Goal: Check status: Check status

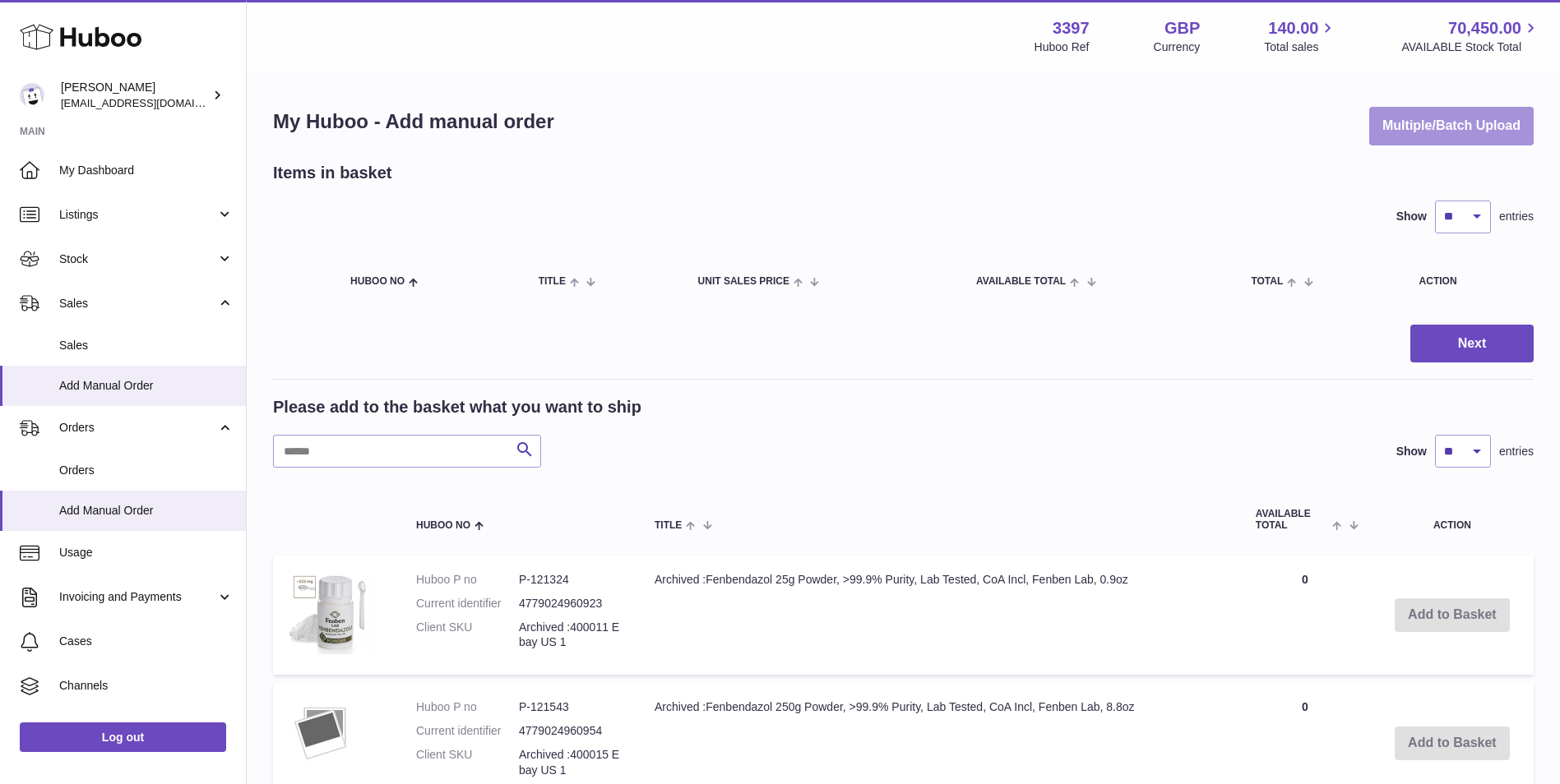
click at [1466, 116] on button "Multiple/Batch Upload" at bounding box center [1450, 126] width 164 height 38
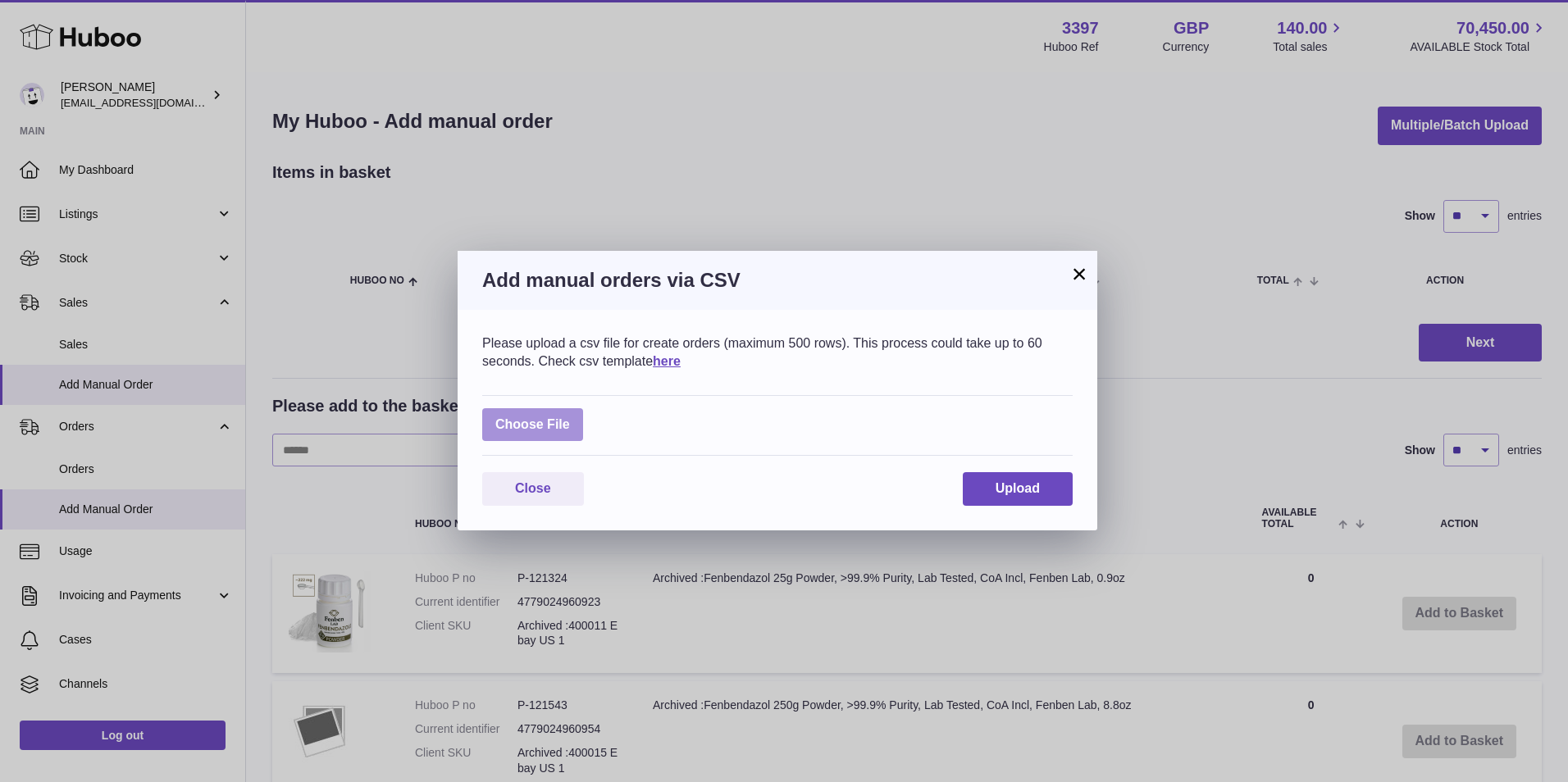
click at [550, 430] on label at bounding box center [532, 425] width 101 height 34
click at [570, 417] on input "file" at bounding box center [570, 416] width 1 height 1
type input "**********"
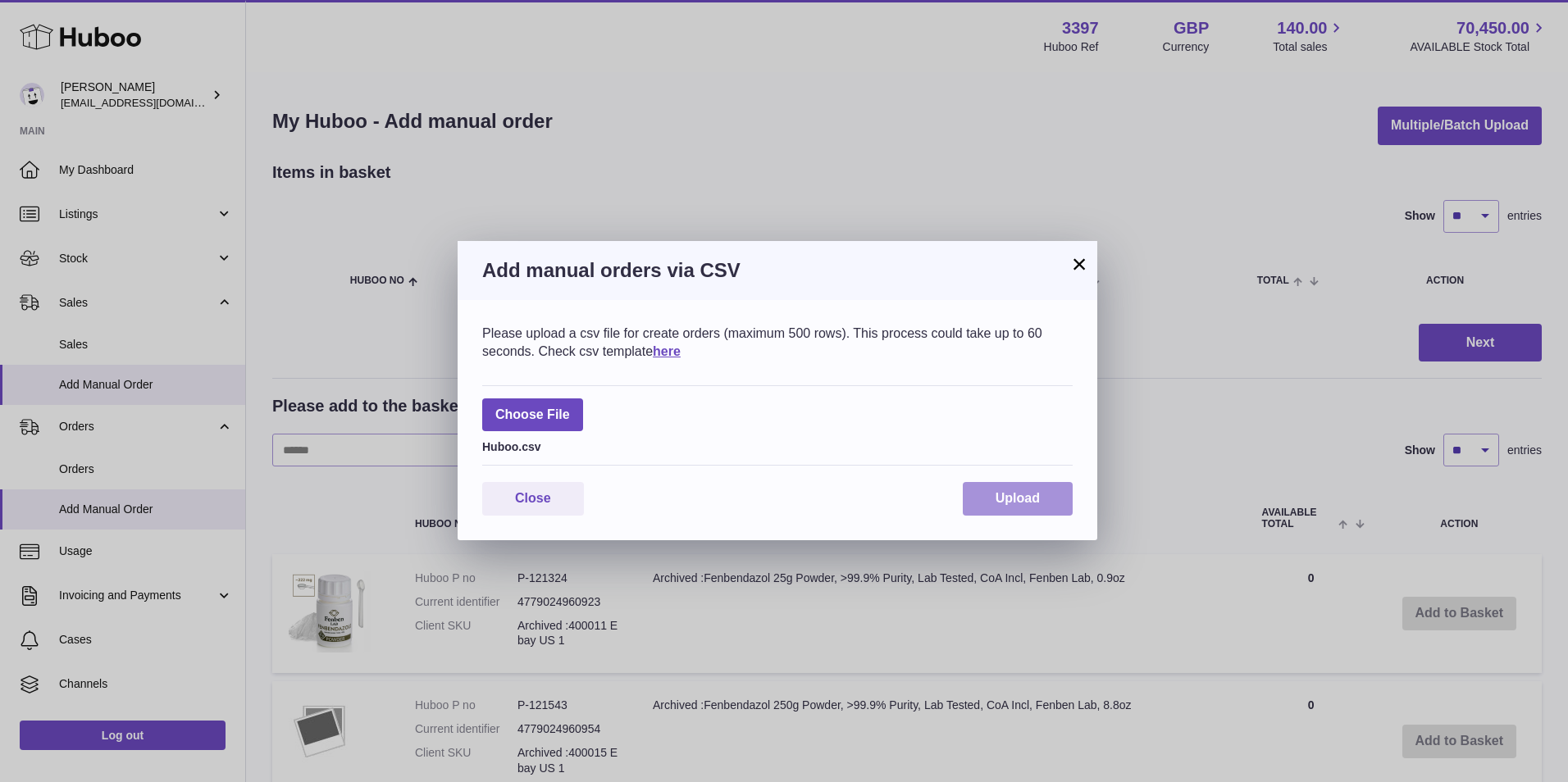
click at [996, 493] on span "Upload" at bounding box center [1017, 498] width 44 height 14
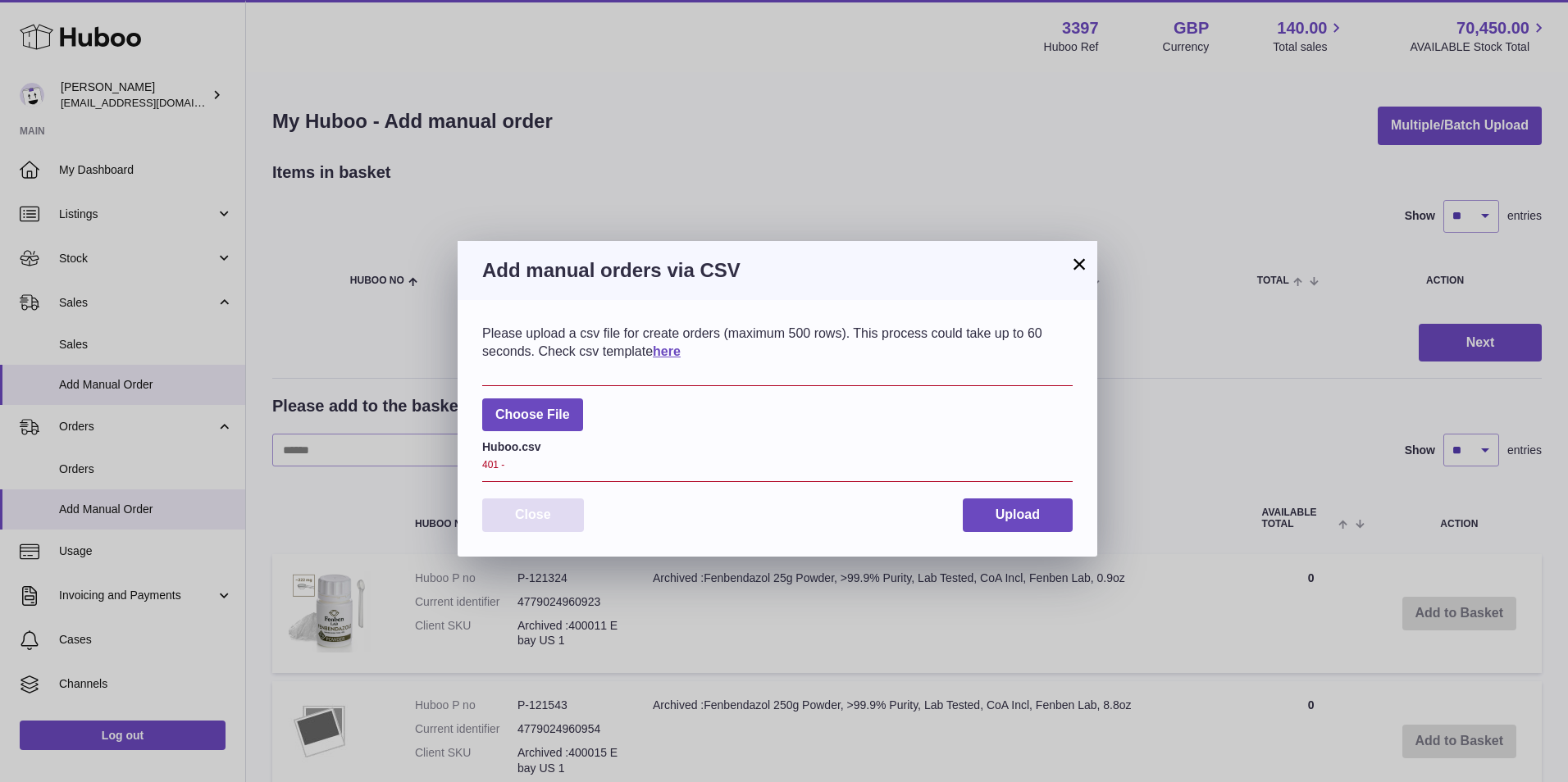
click at [524, 524] on button "Close" at bounding box center [533, 516] width 102 height 34
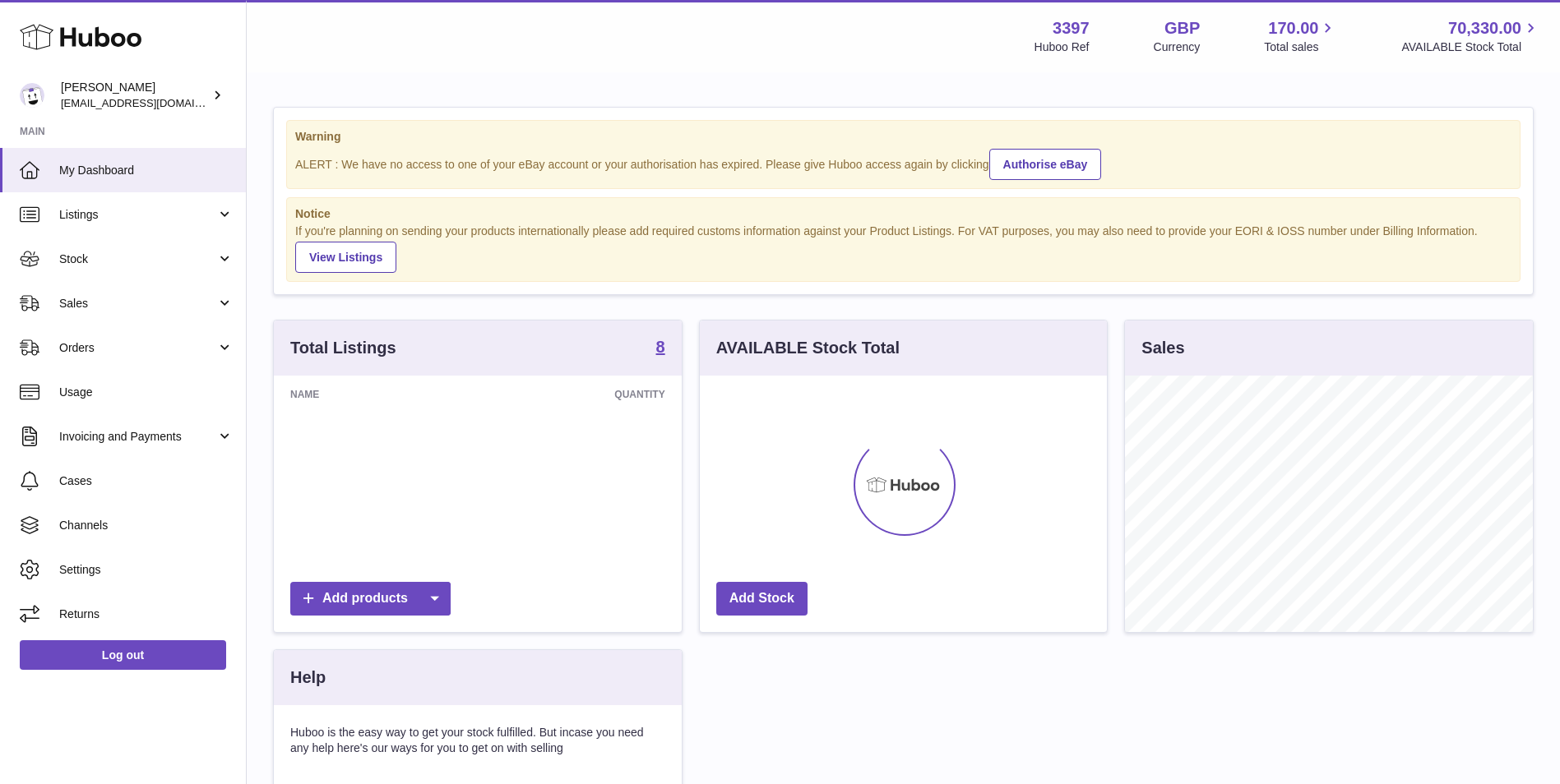
scroll to position [257, 407]
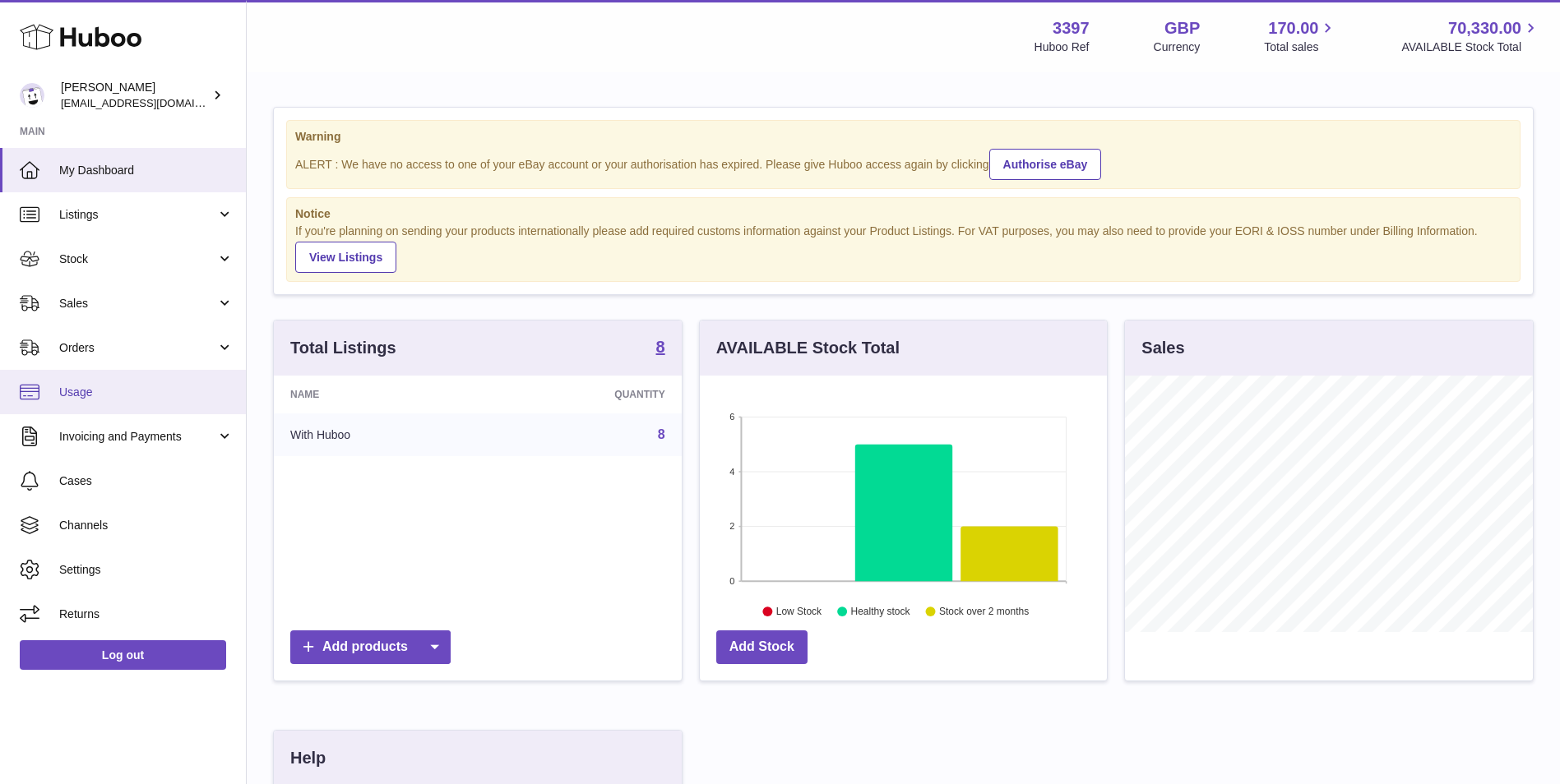
click at [111, 377] on link "Usage" at bounding box center [122, 392] width 246 height 44
click at [109, 354] on span "Orders" at bounding box center [138, 348] width 157 height 15
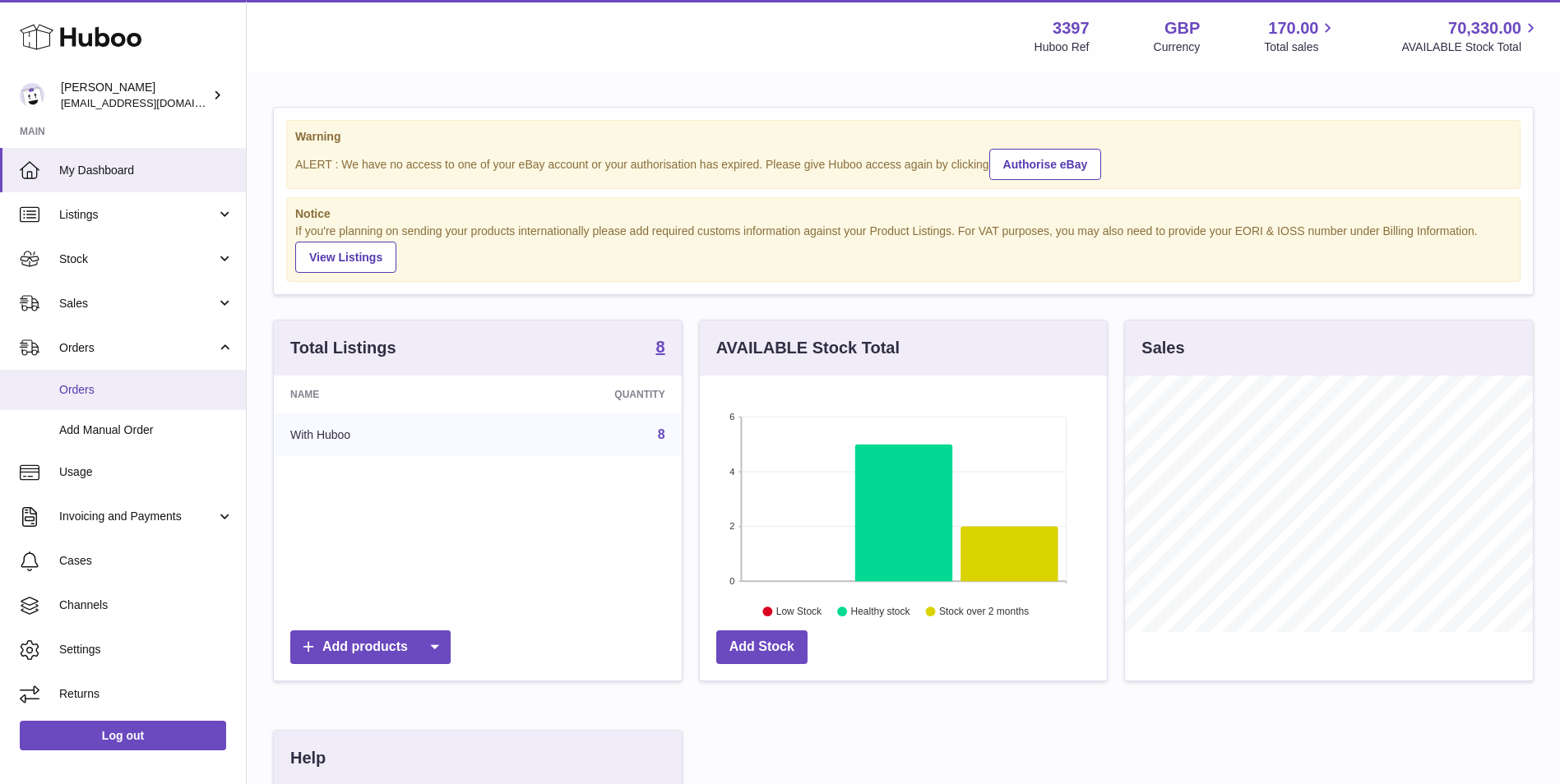
click at [113, 389] on span "Orders" at bounding box center [146, 389] width 174 height 15
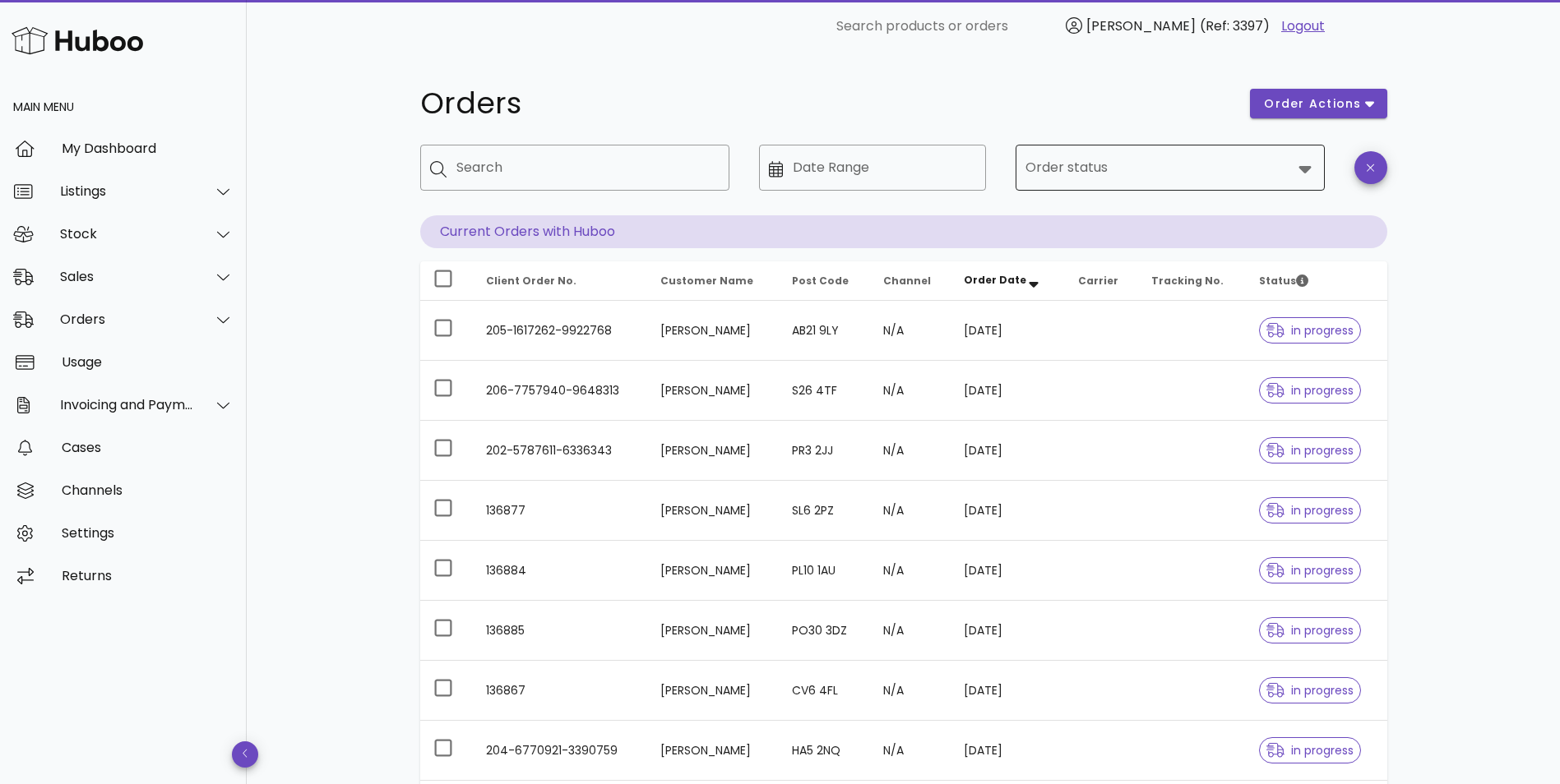
click at [1105, 166] on input "Order status" at bounding box center [1158, 168] width 266 height 26
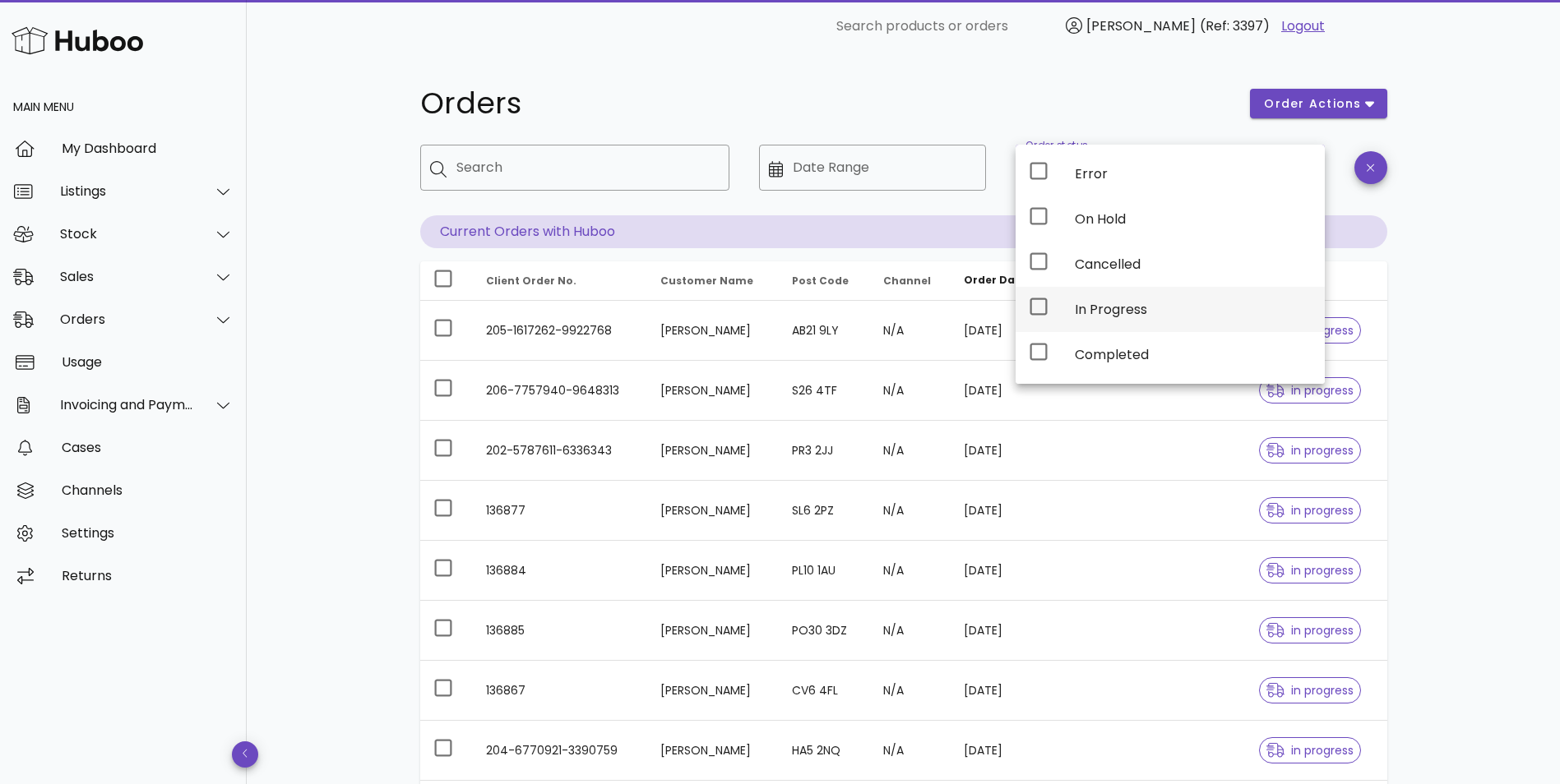
click at [1093, 306] on div "In Progress" at bounding box center [1193, 310] width 236 height 15
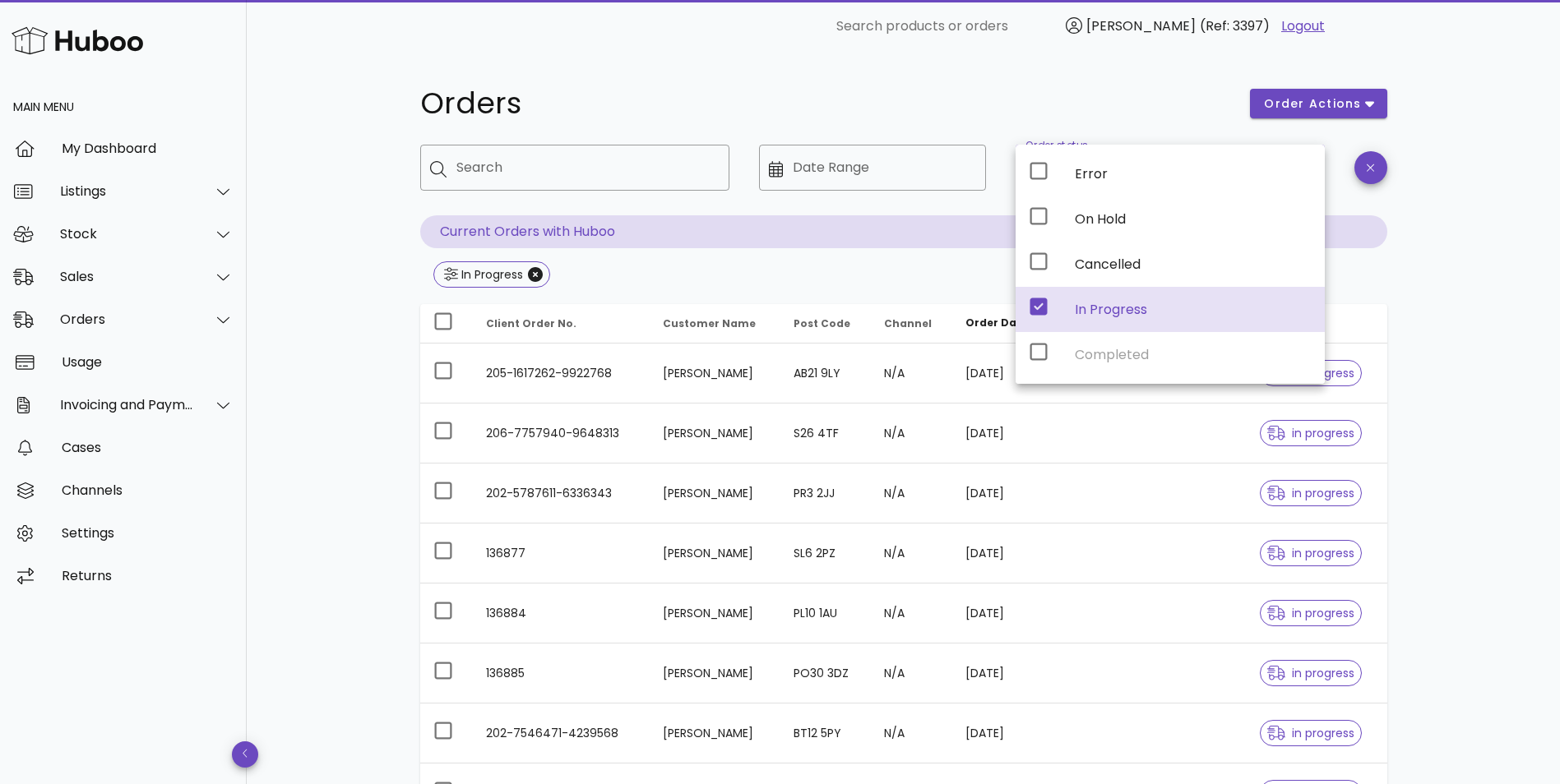
click at [1428, 458] on div "Orders order actions ​ Search ​ Date Range ​ Order status In Progress Current O…" at bounding box center [903, 588] width 1313 height 1071
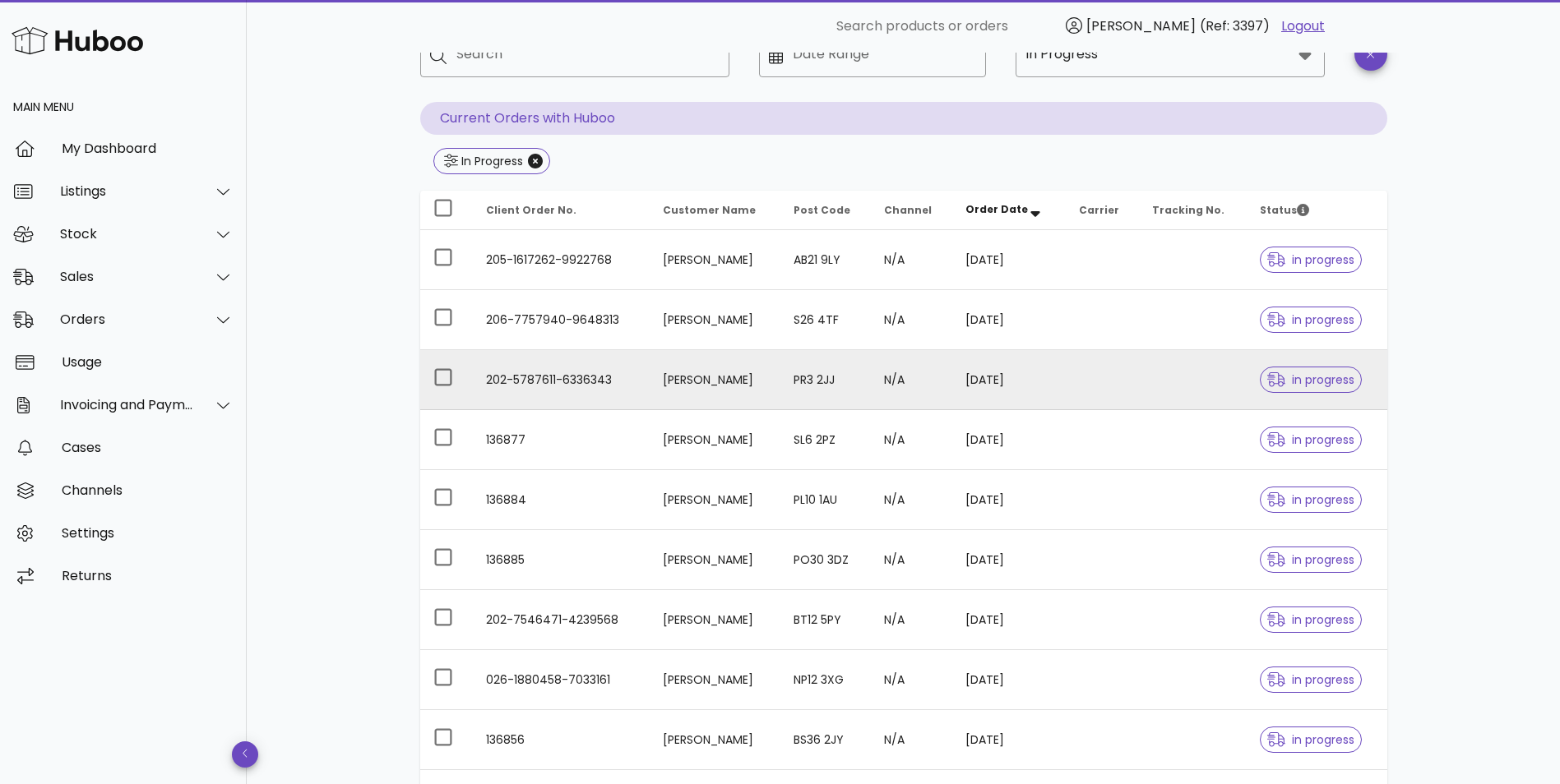
scroll to position [340, 0]
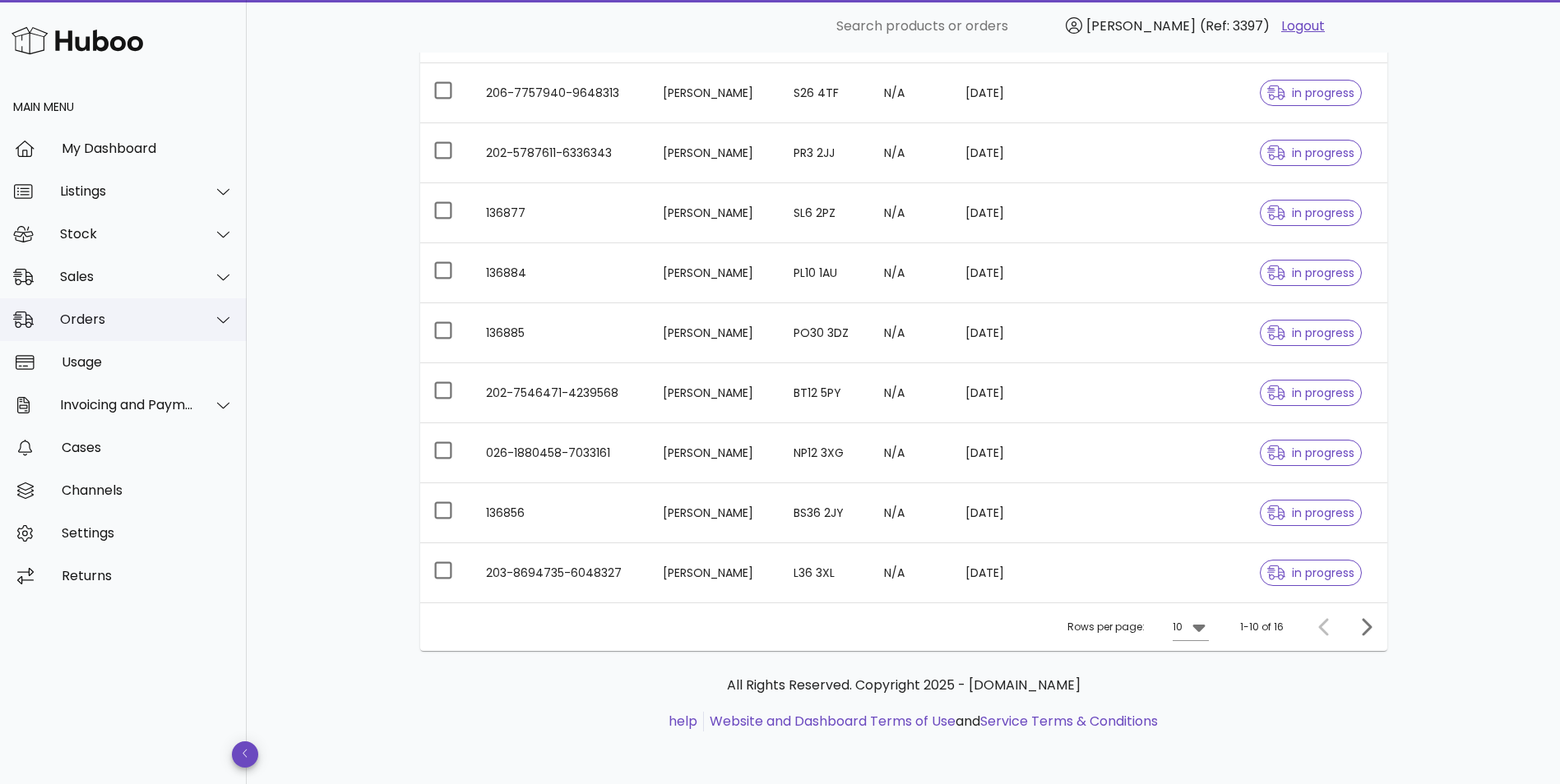
click at [96, 321] on div "Orders" at bounding box center [128, 319] width 134 height 15
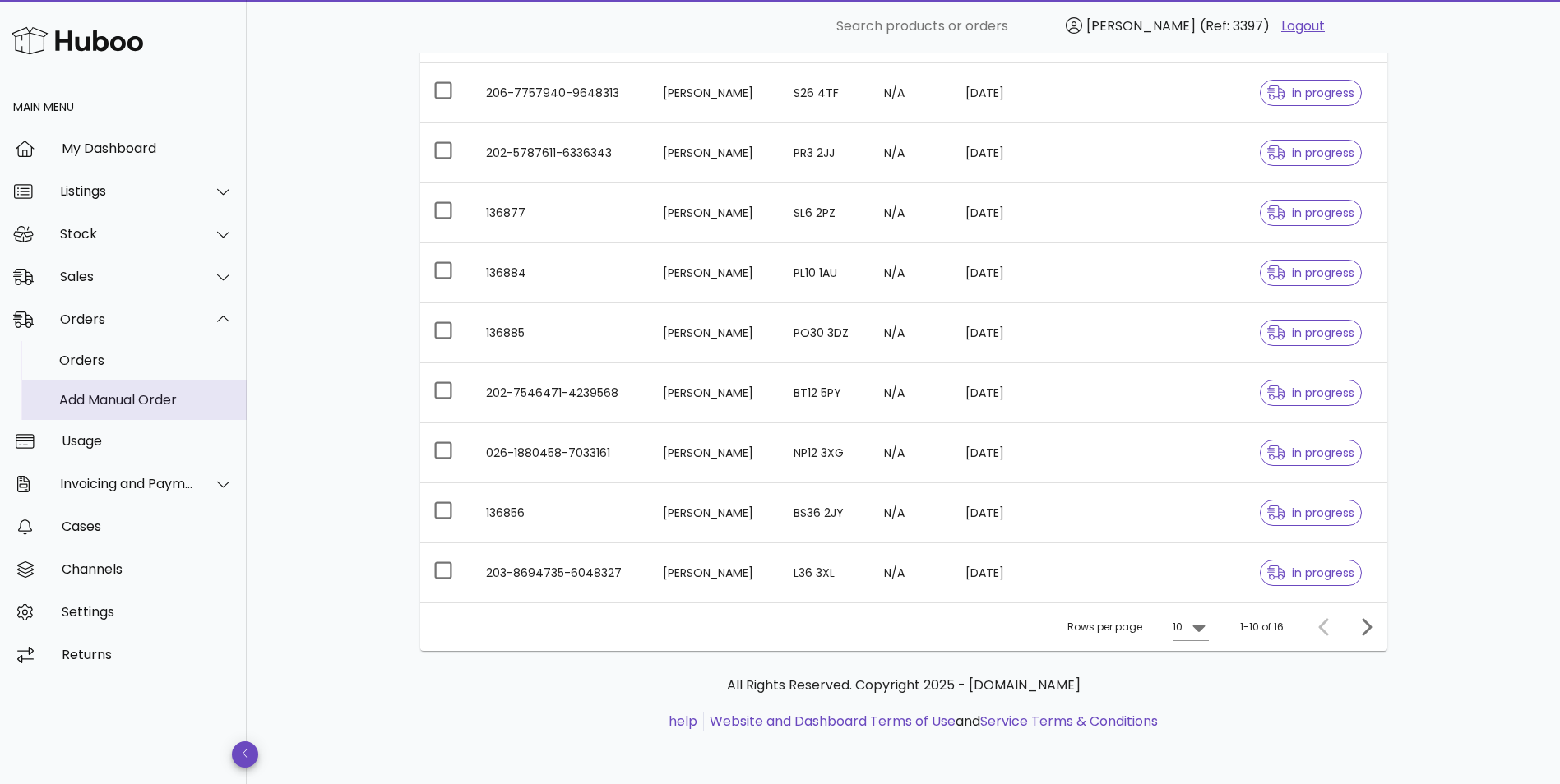
click at [107, 400] on div "Add Manual Order" at bounding box center [146, 400] width 174 height 15
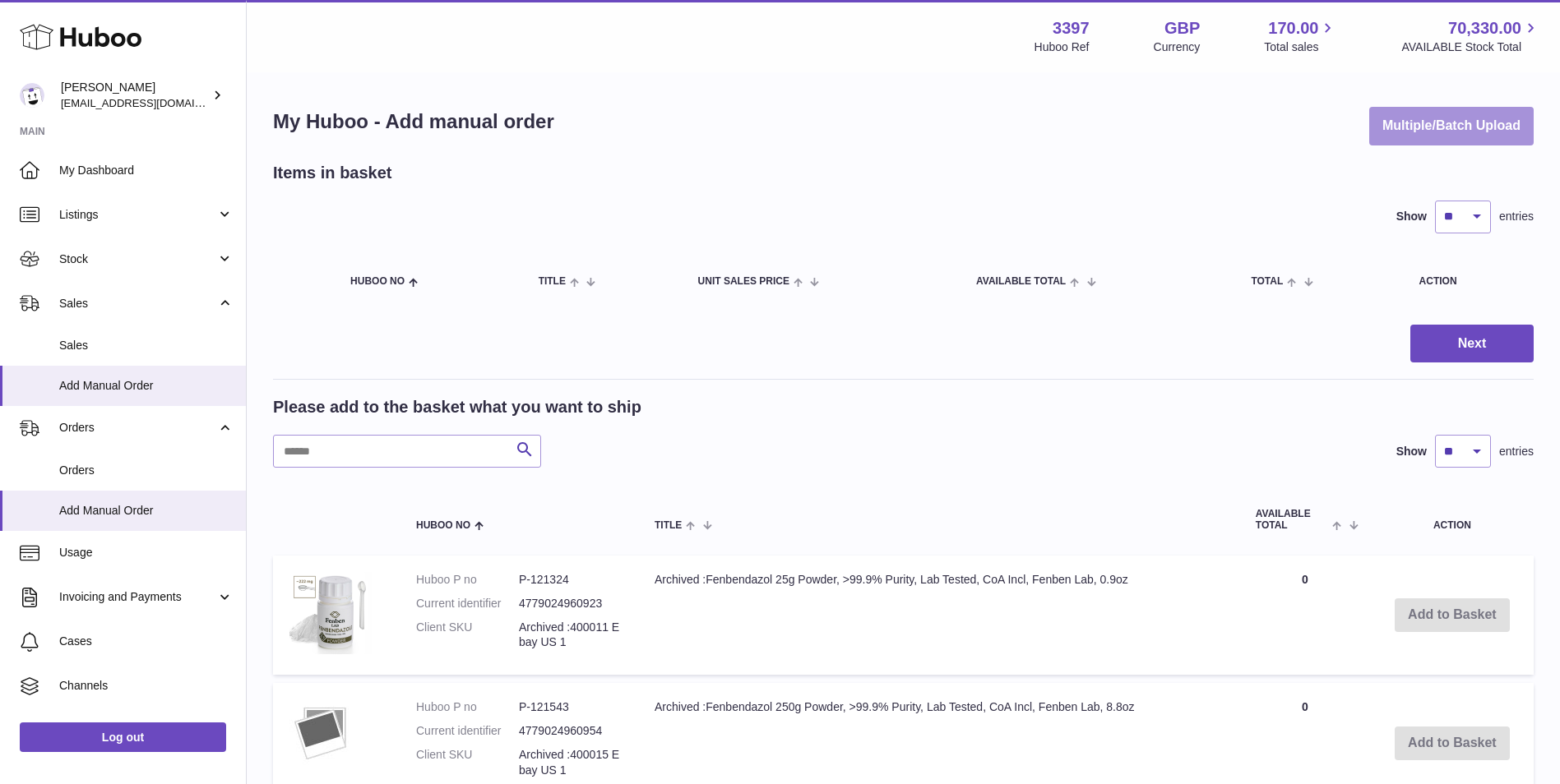
click at [1438, 126] on button "Multiple/Batch Upload" at bounding box center [1450, 126] width 164 height 38
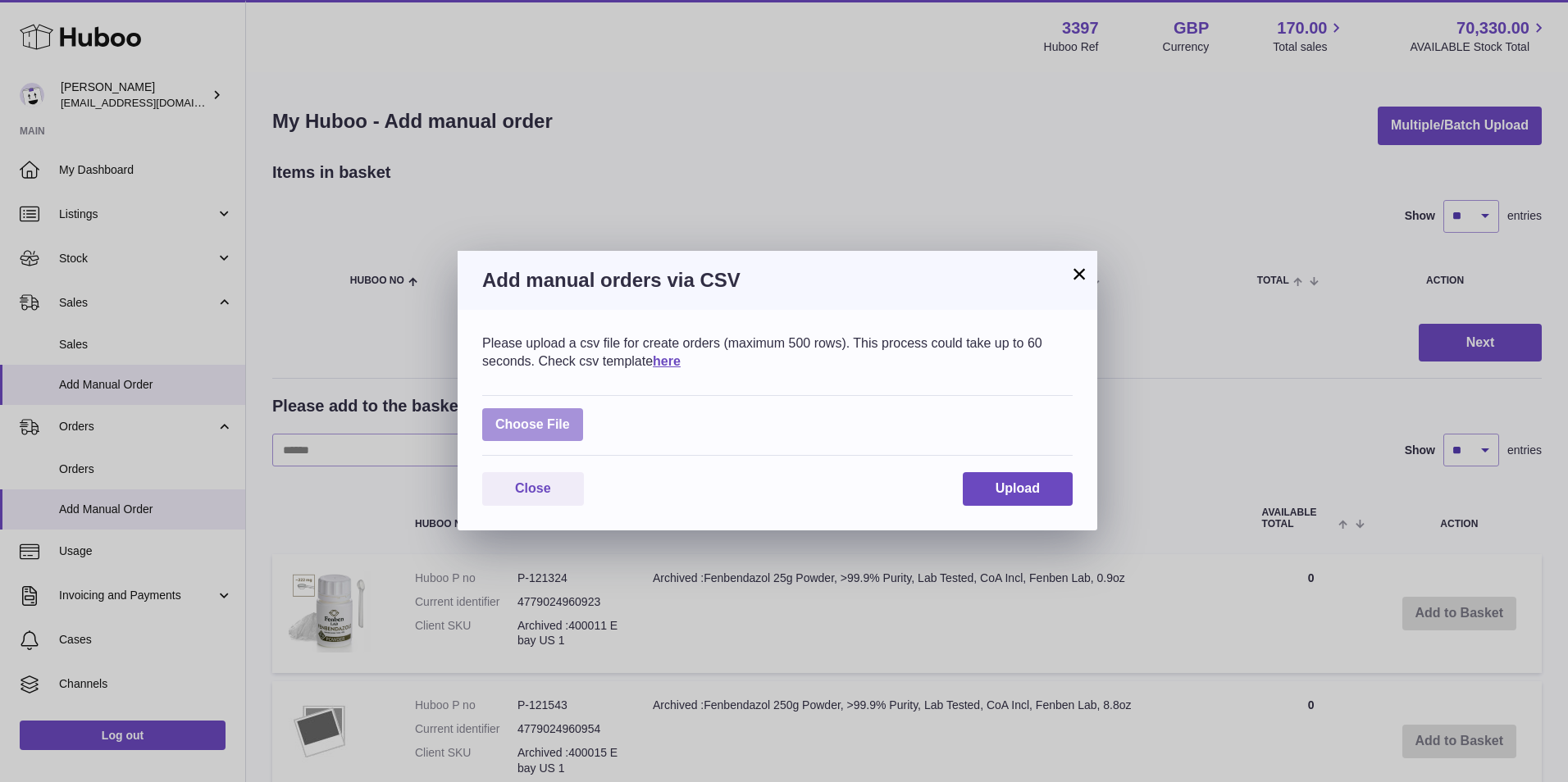
click at [536, 427] on label at bounding box center [532, 425] width 101 height 34
click at [570, 417] on input "file" at bounding box center [570, 416] width 1 height 1
type input "**********"
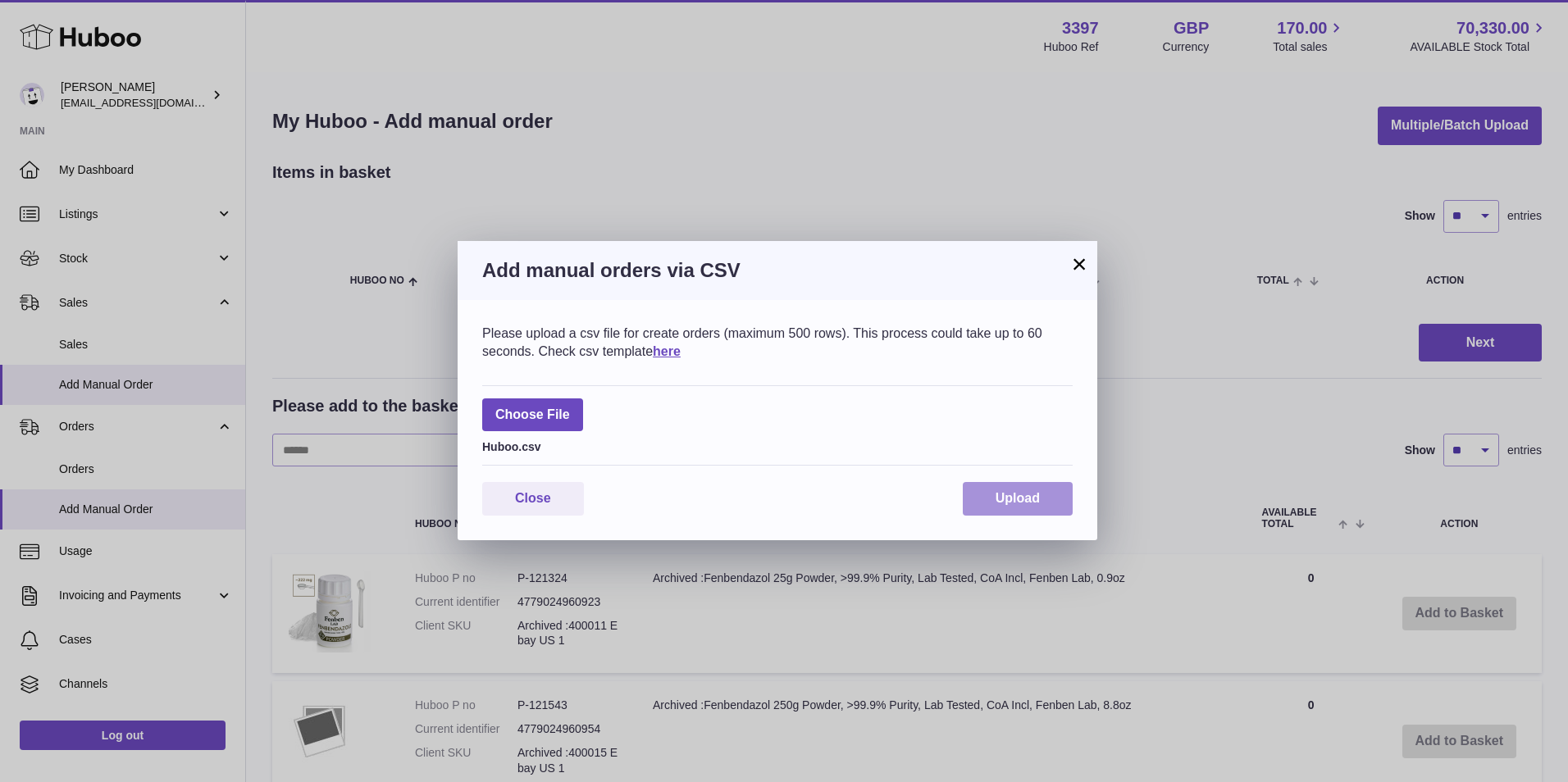
click at [993, 495] on button "Upload" at bounding box center [1018, 499] width 110 height 34
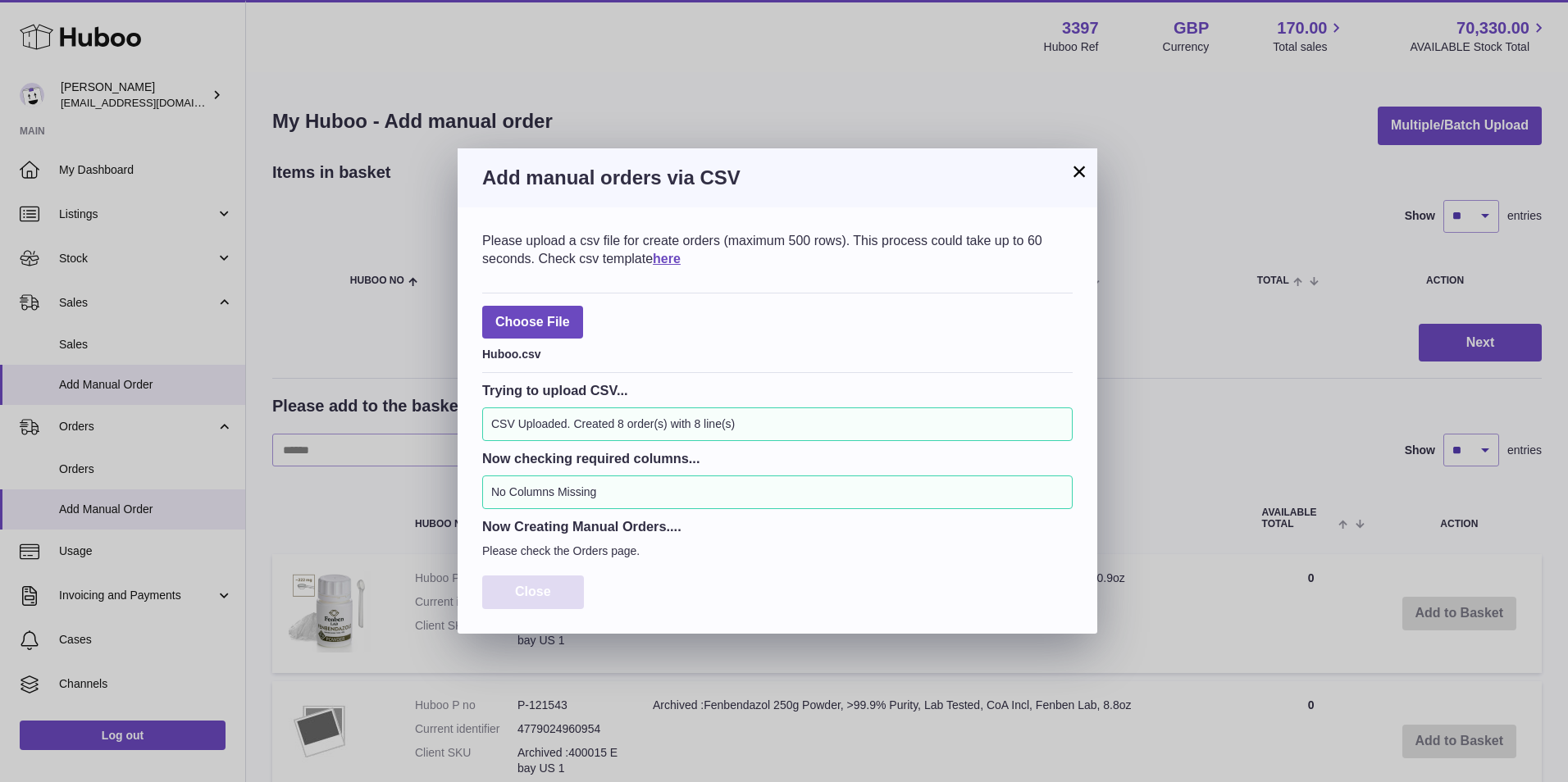
click at [539, 606] on button "Close" at bounding box center [533, 593] width 102 height 34
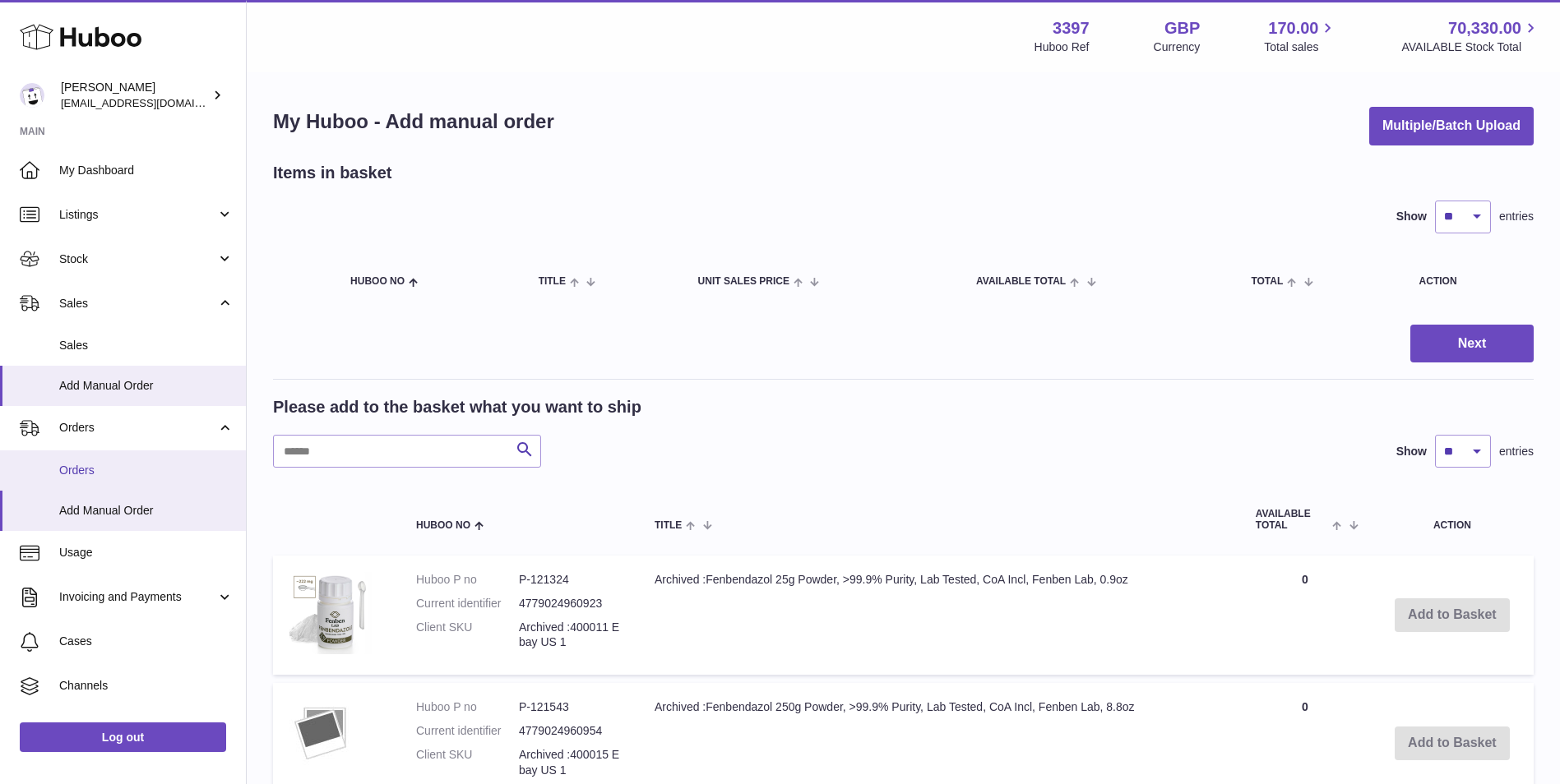
drag, startPoint x: 114, startPoint y: 481, endPoint x: 128, endPoint y: 479, distance: 14.1
click at [114, 481] on link "Orders" at bounding box center [122, 470] width 246 height 40
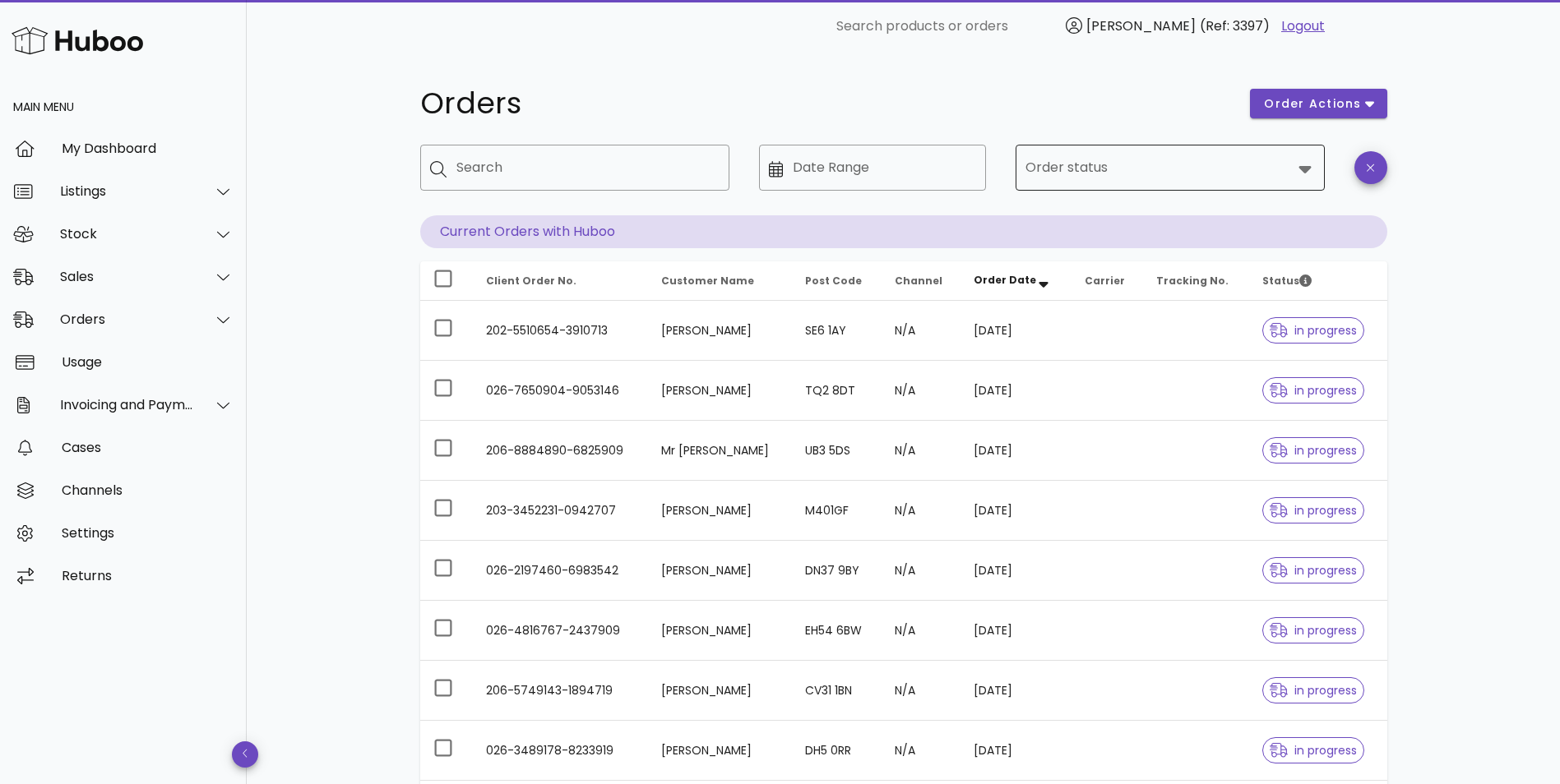
click at [1299, 171] on icon at bounding box center [1304, 168] width 20 height 20
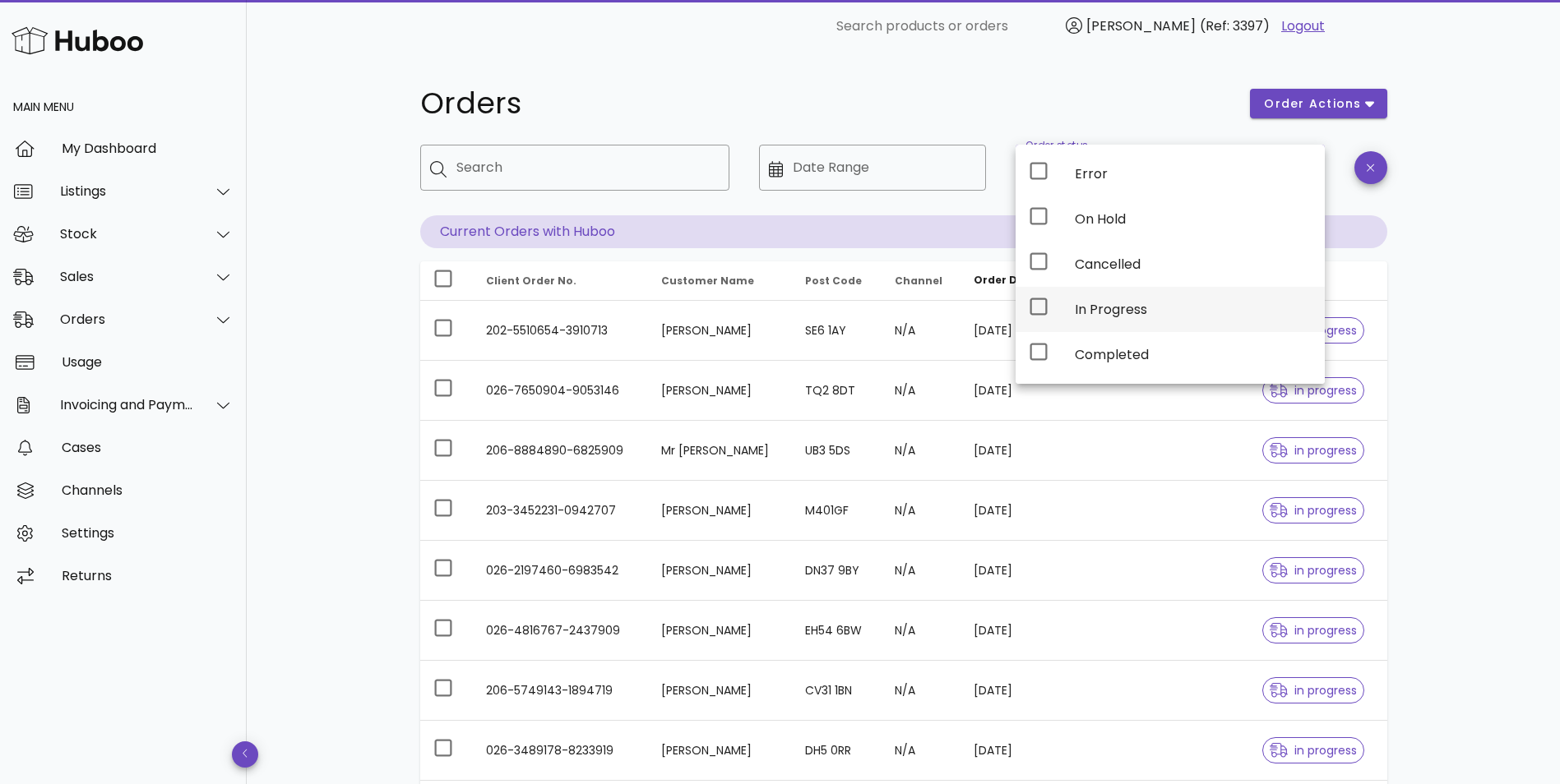
click at [1108, 313] on div "In Progress" at bounding box center [1193, 310] width 236 height 15
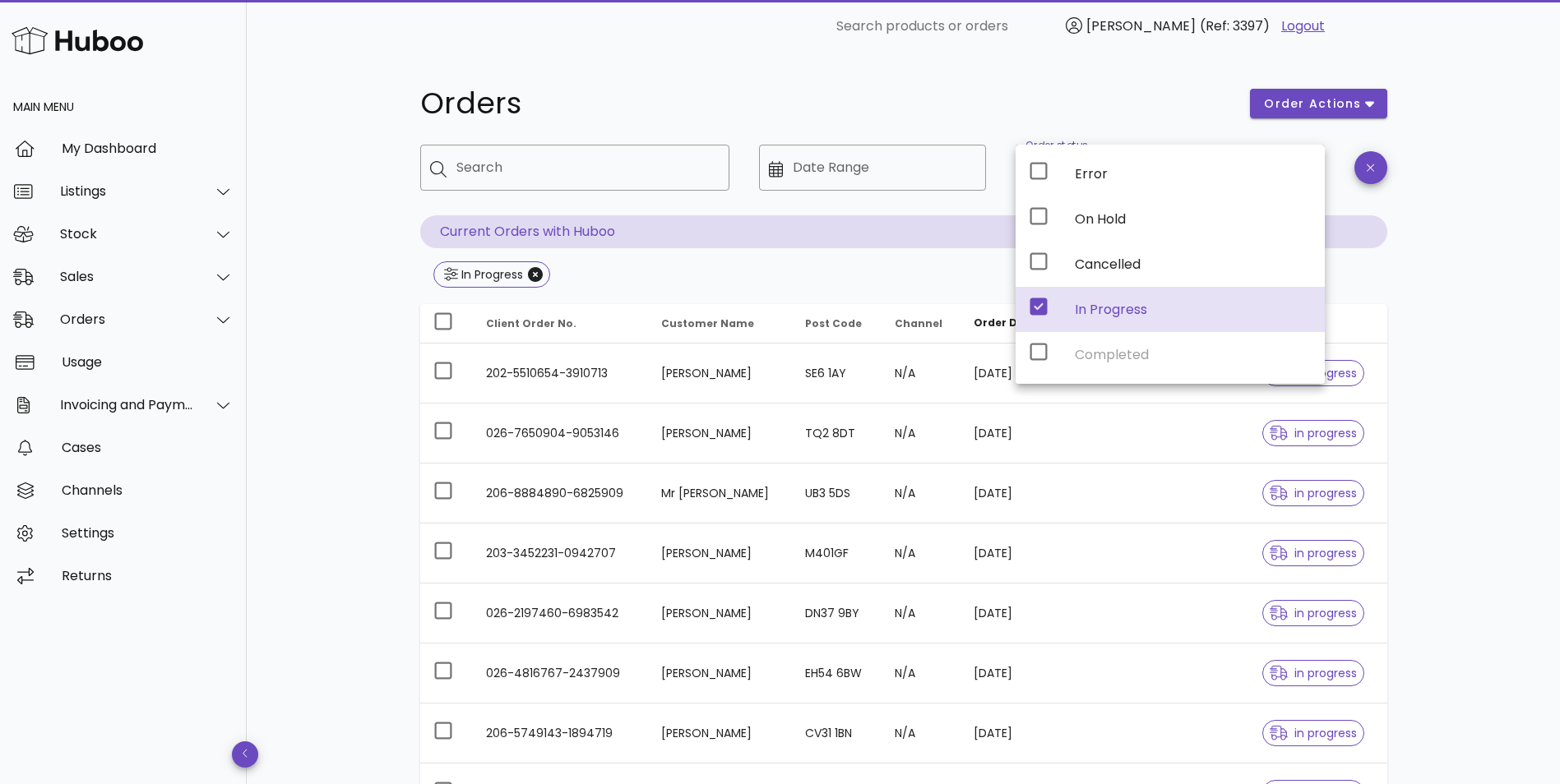
click at [1489, 382] on div "Orders order actions ​ Search ​ Date Range ​ Order status In Progress Current O…" at bounding box center [903, 588] width 1313 height 1071
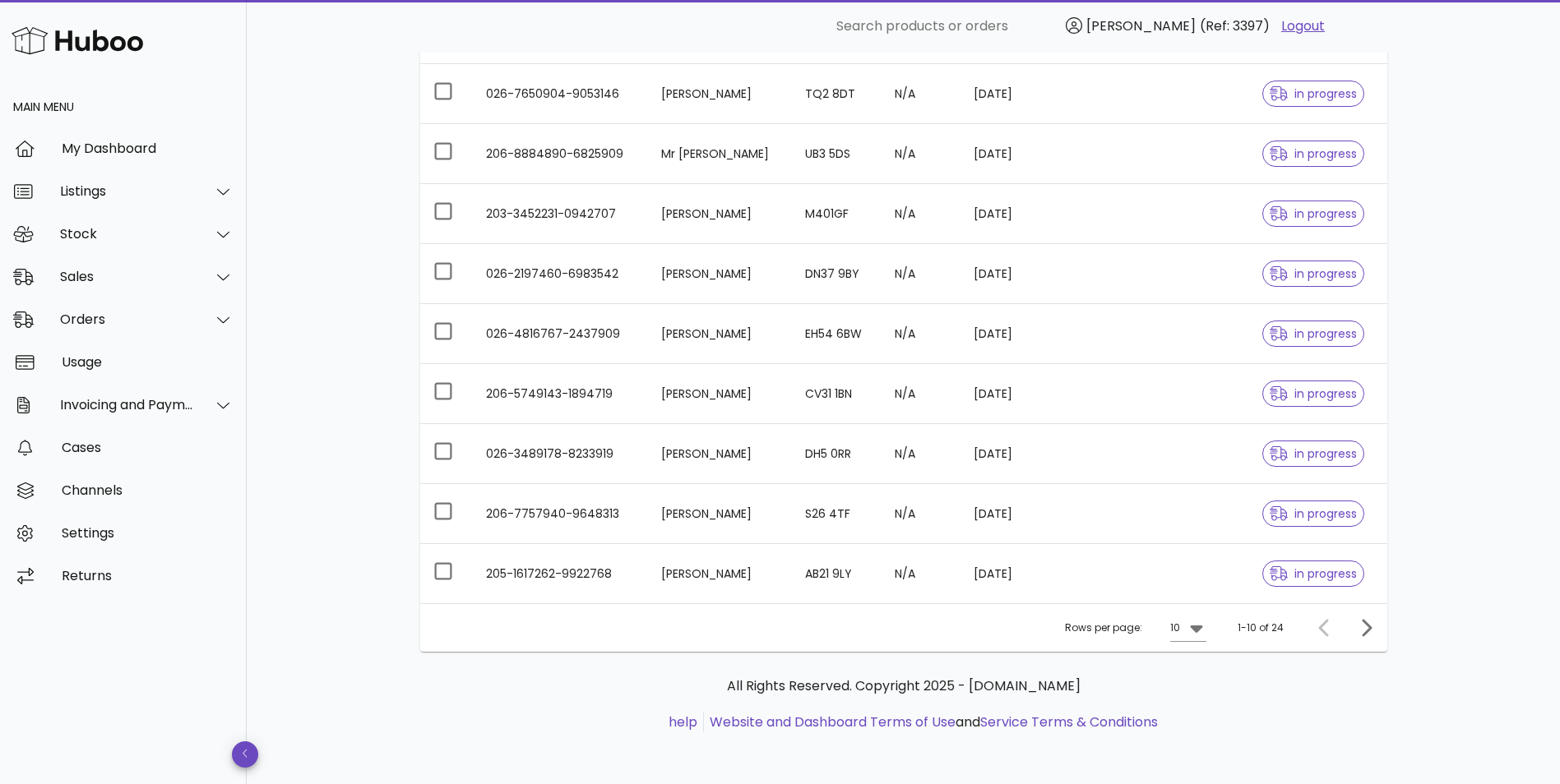
scroll to position [340, 0]
click at [1367, 631] on icon "Next page" at bounding box center [1367, 627] width 10 height 17
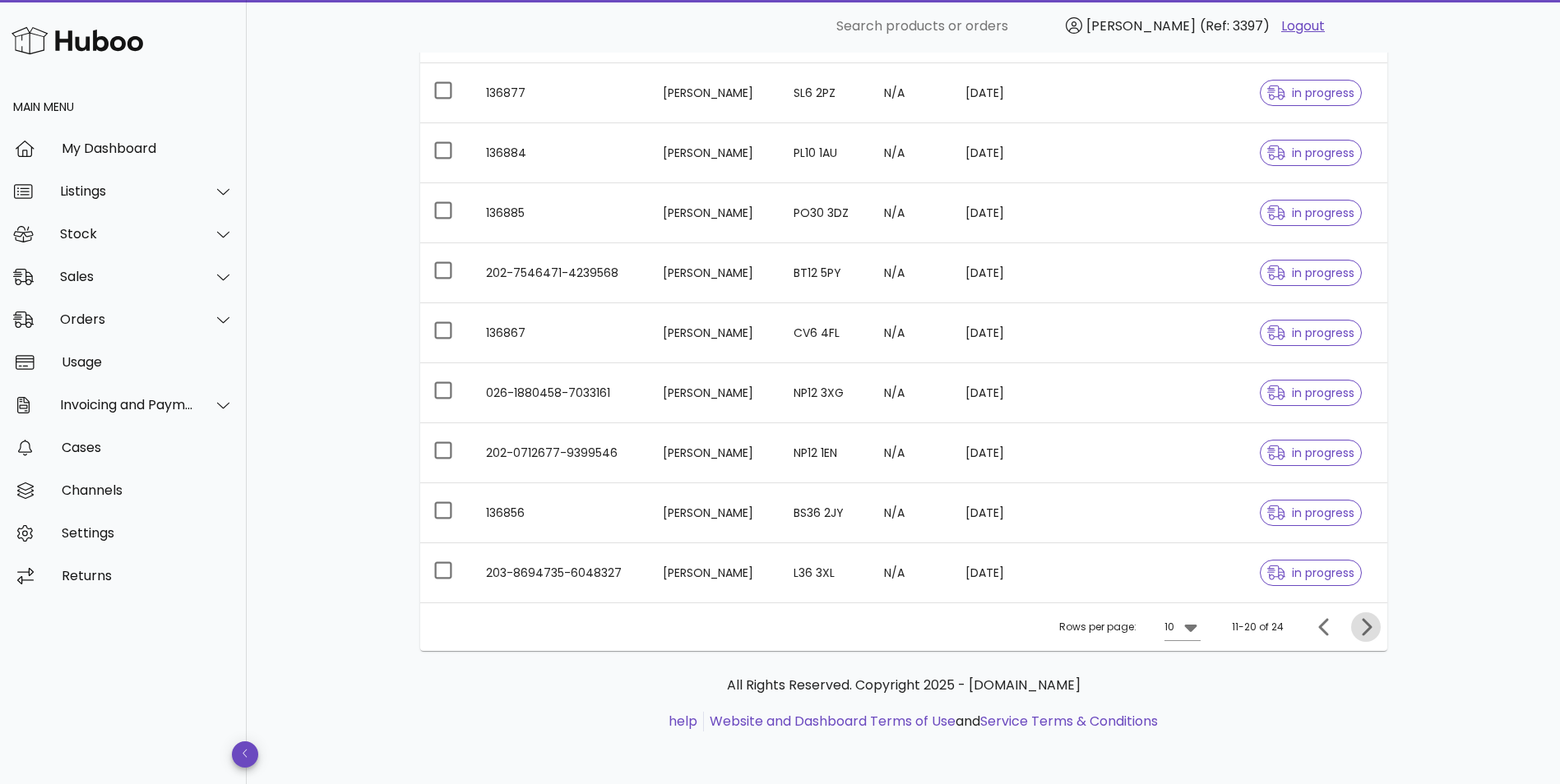
click at [1368, 630] on icon "Next page" at bounding box center [1367, 627] width 10 height 17
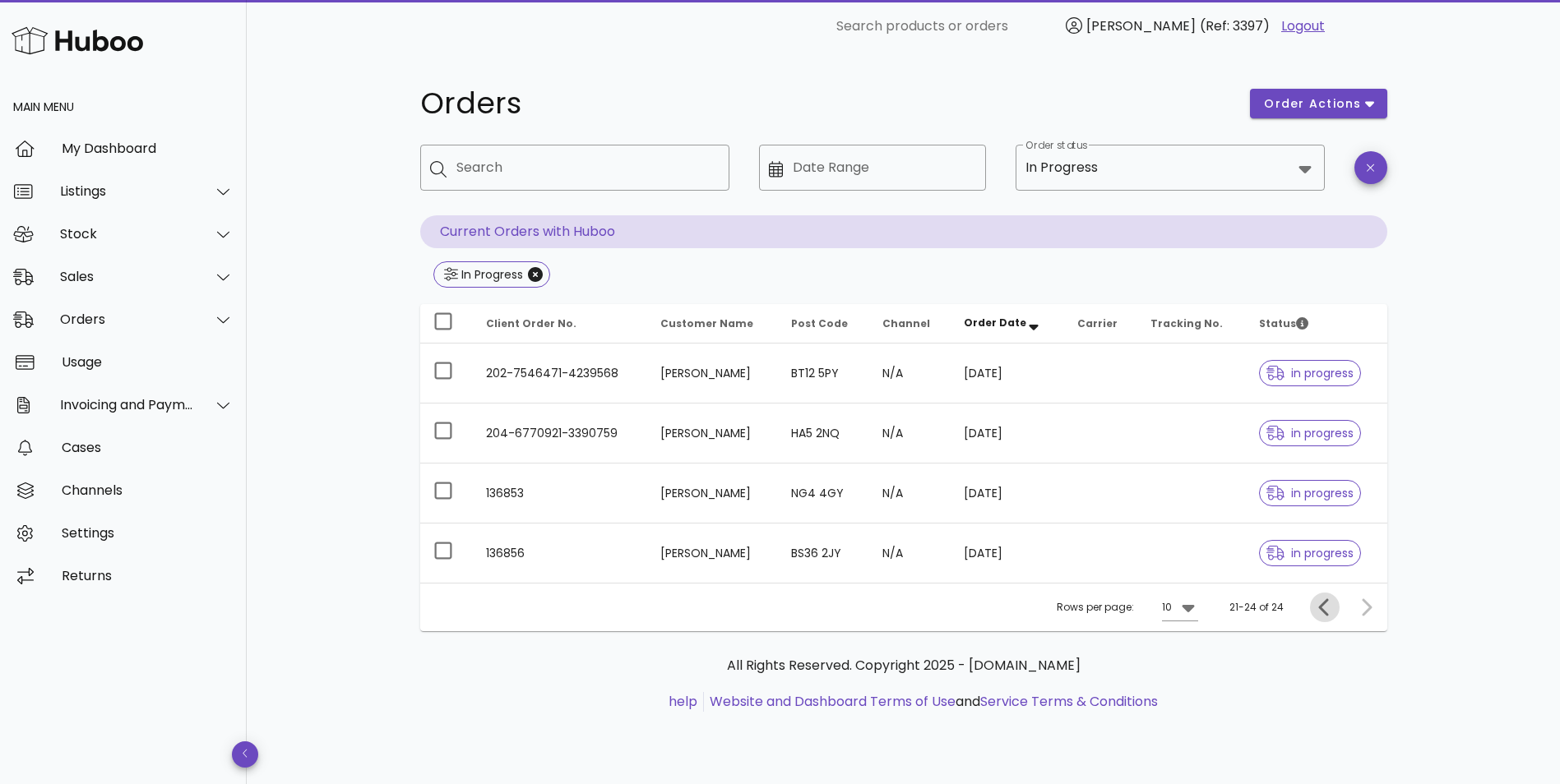
click at [1322, 608] on icon "Previous page" at bounding box center [1324, 607] width 20 height 20
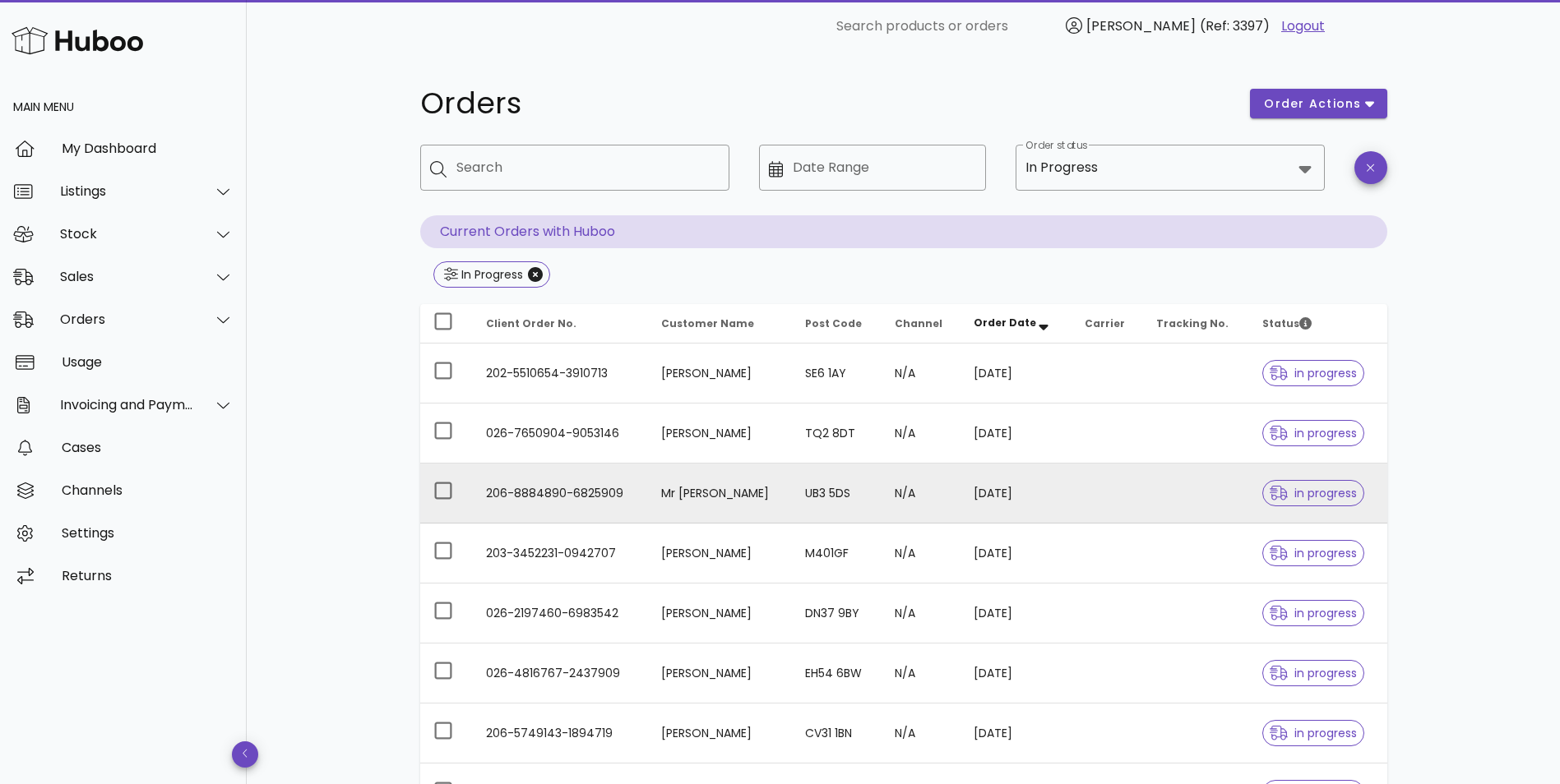
scroll to position [329, 0]
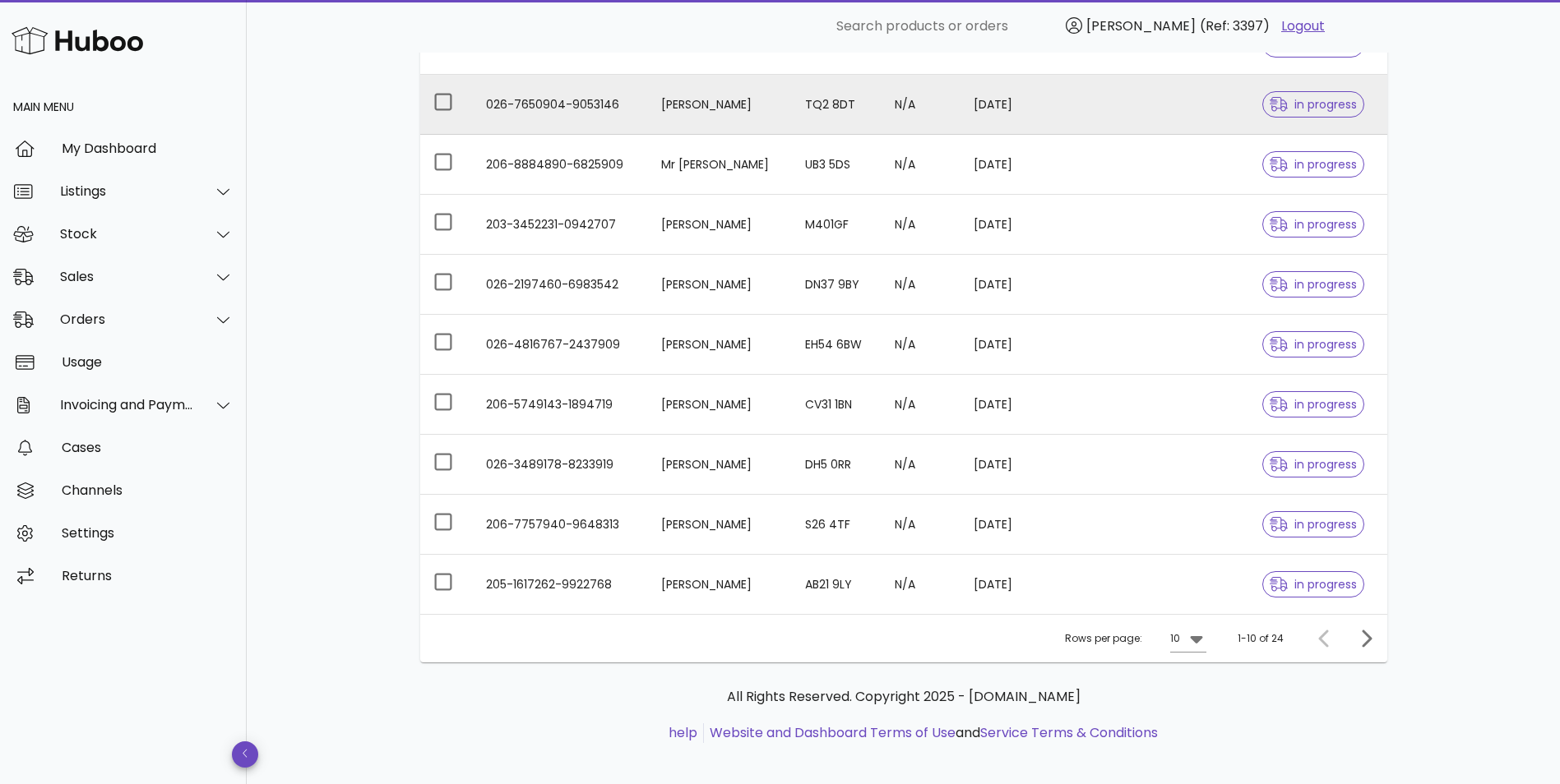
click at [721, 111] on td "[PERSON_NAME]" at bounding box center [720, 105] width 144 height 60
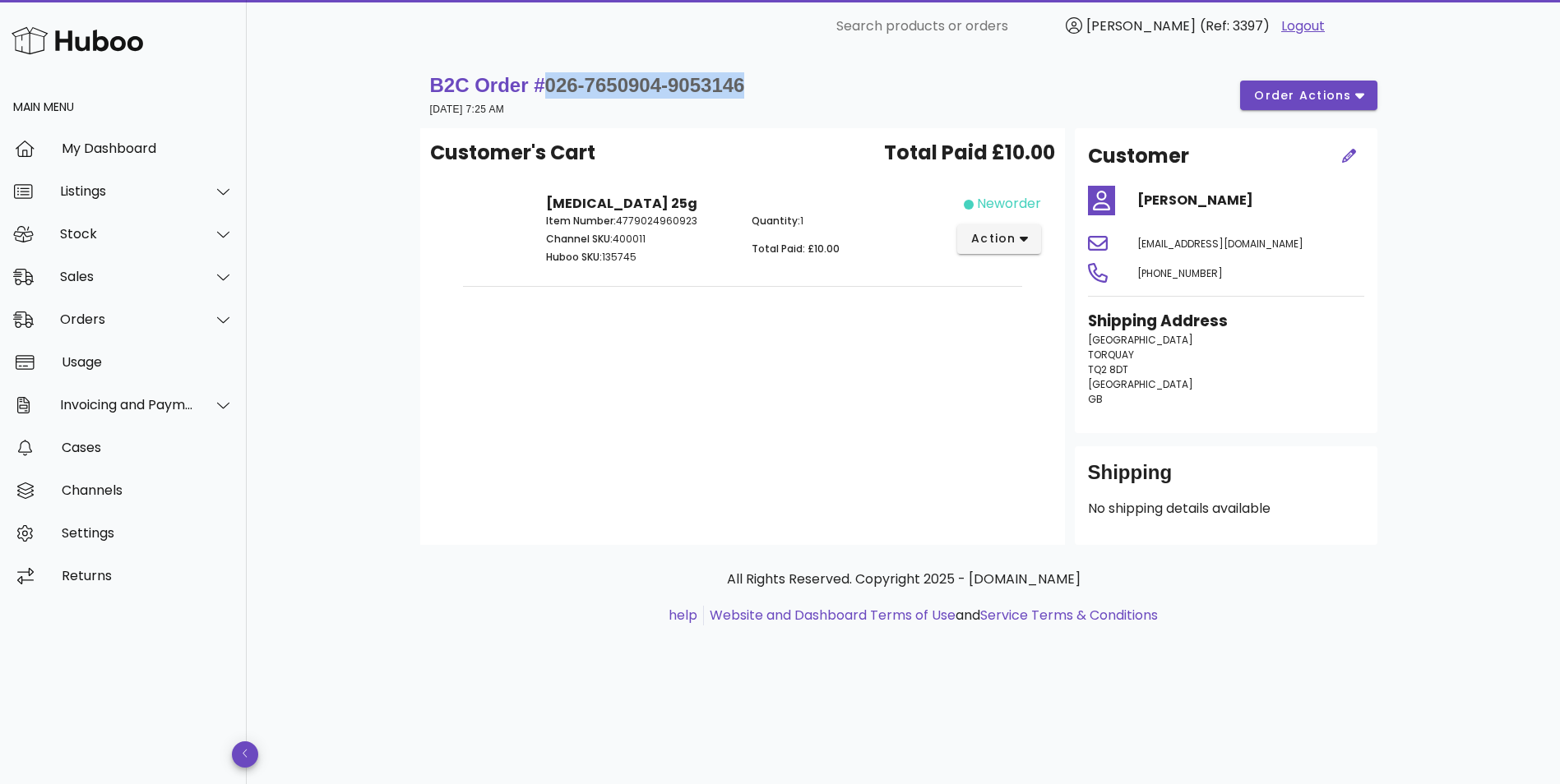
drag, startPoint x: 762, startPoint y: 85, endPoint x: 545, endPoint y: 93, distance: 217.1
click at [545, 93] on div "B2C Order # 026-7650904-9053146 [DATE] 7:25 AM order actions" at bounding box center [903, 95] width 947 height 46
copy span "026-7650904-9053146"
click at [356, 330] on div "B2C Order # 026-7650904-9053146 [DATE] 7:25 AM order actions Customer's Cart To…" at bounding box center [903, 418] width 1313 height 731
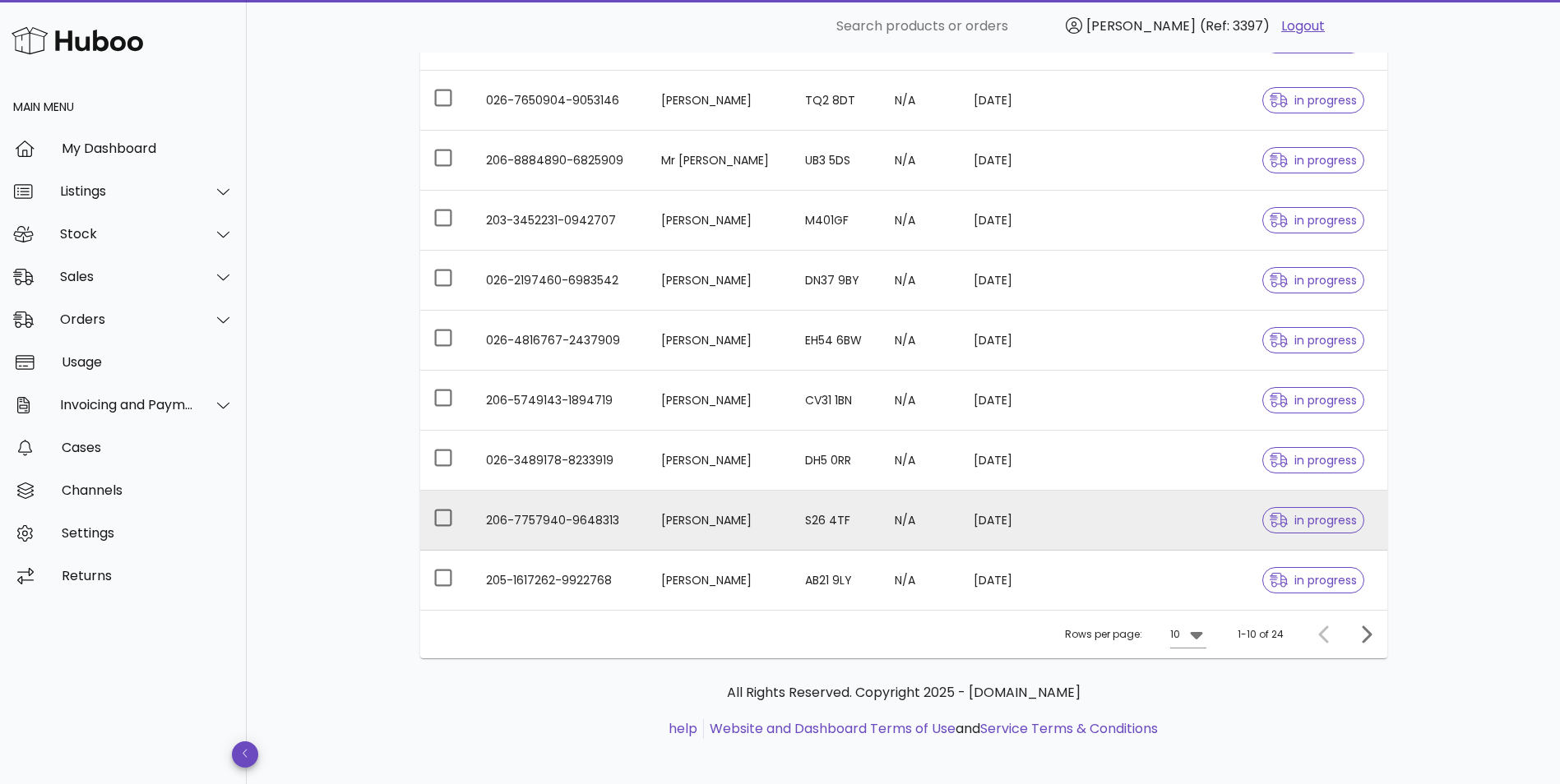
scroll to position [340, 0]
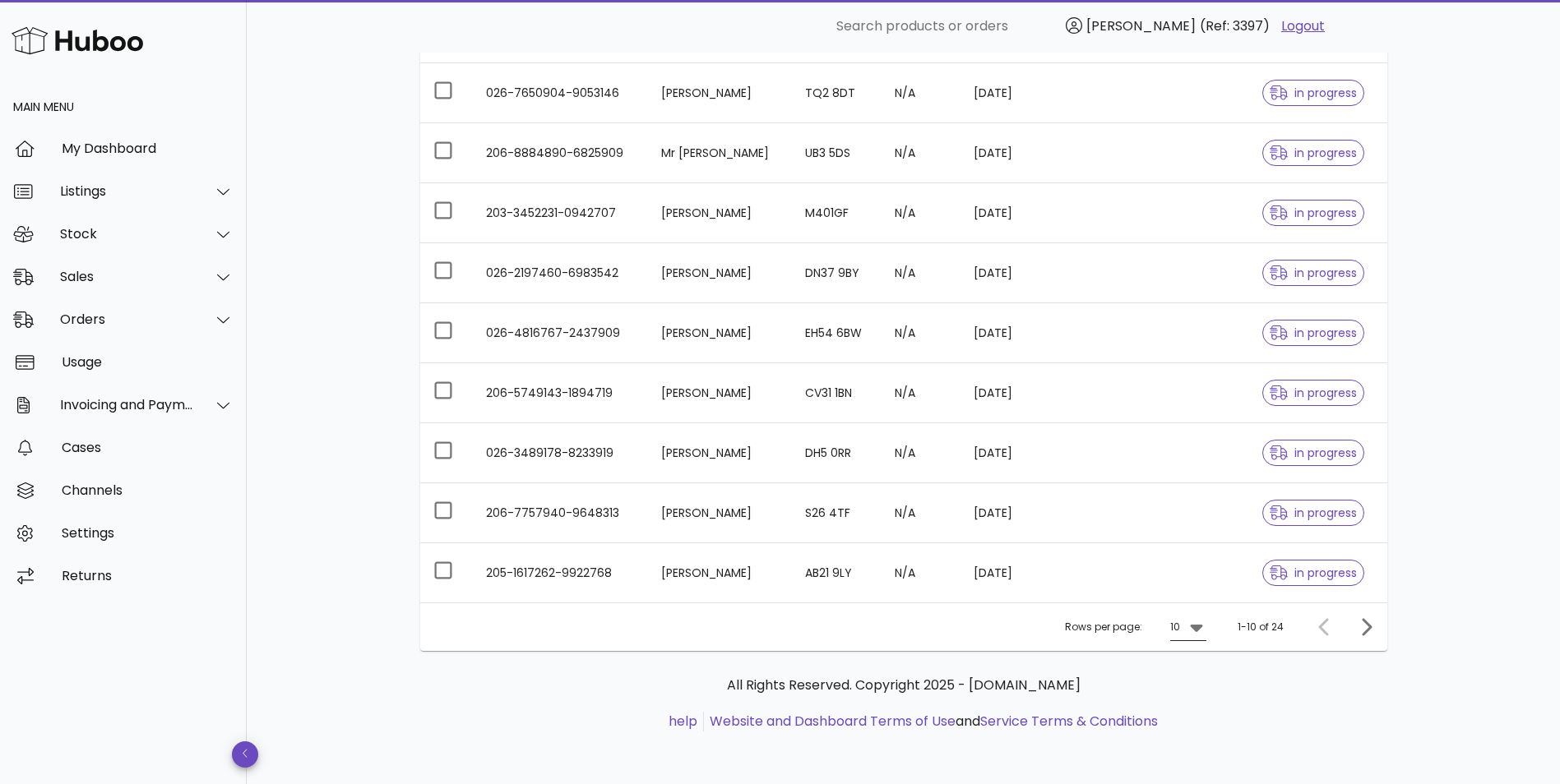
click at [1192, 633] on icon at bounding box center [1196, 627] width 20 height 20
click at [1187, 718] on div "50" at bounding box center [1193, 719] width 16 height 15
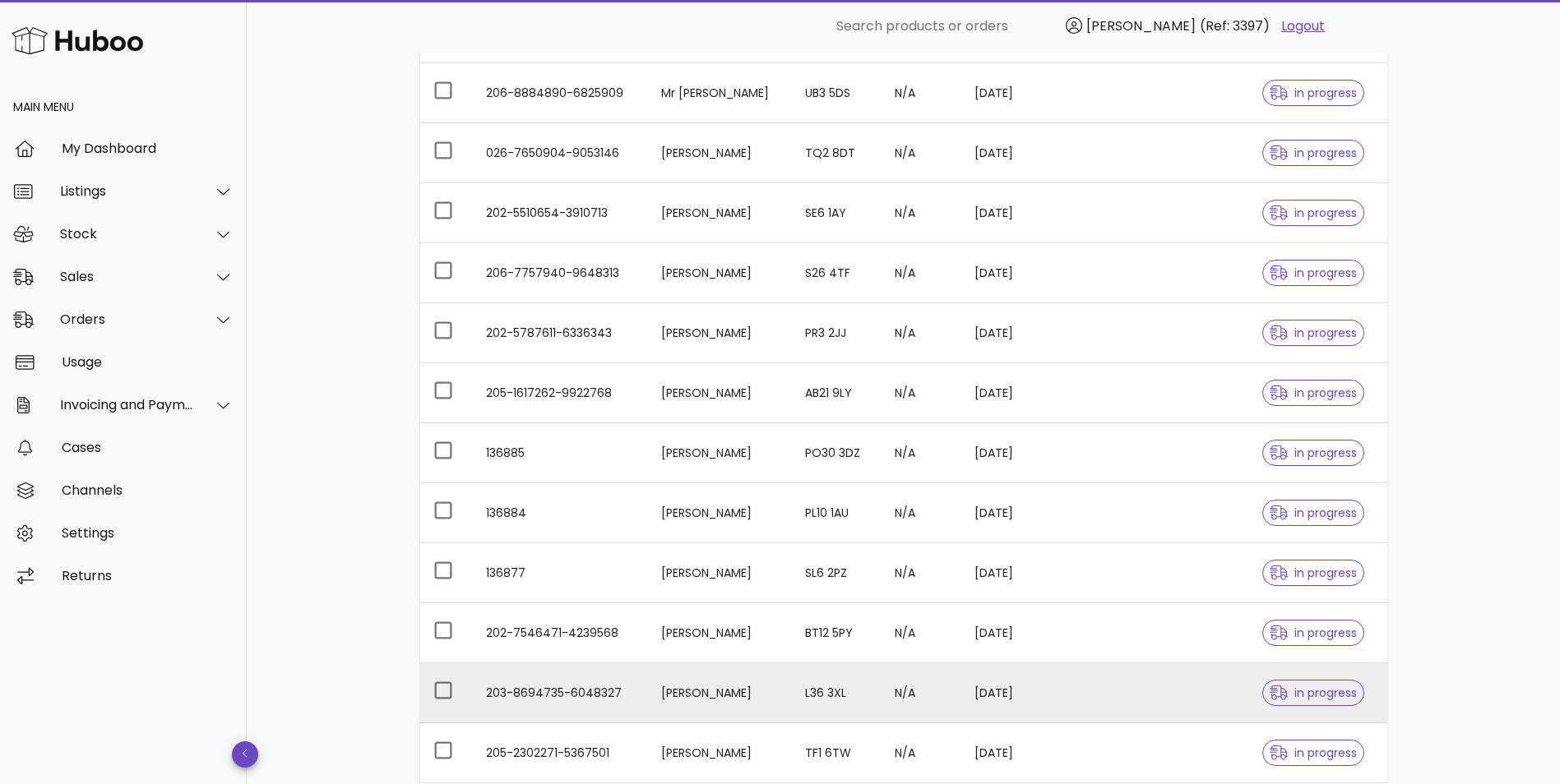
scroll to position [657, 0]
